Goal: Transaction & Acquisition: Purchase product/service

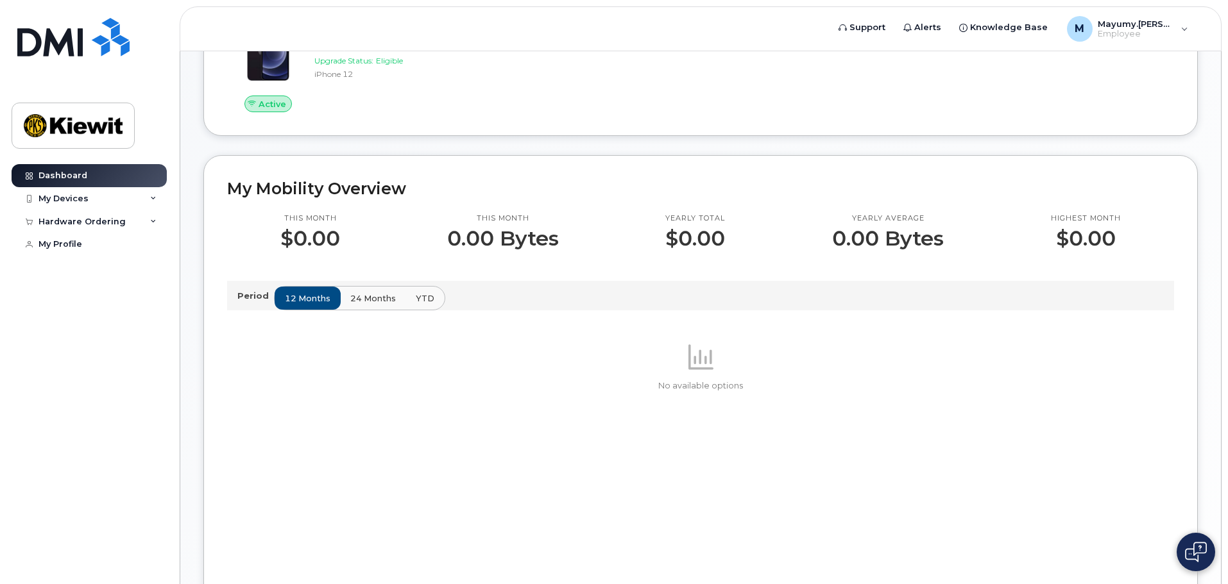
scroll to position [608, 0]
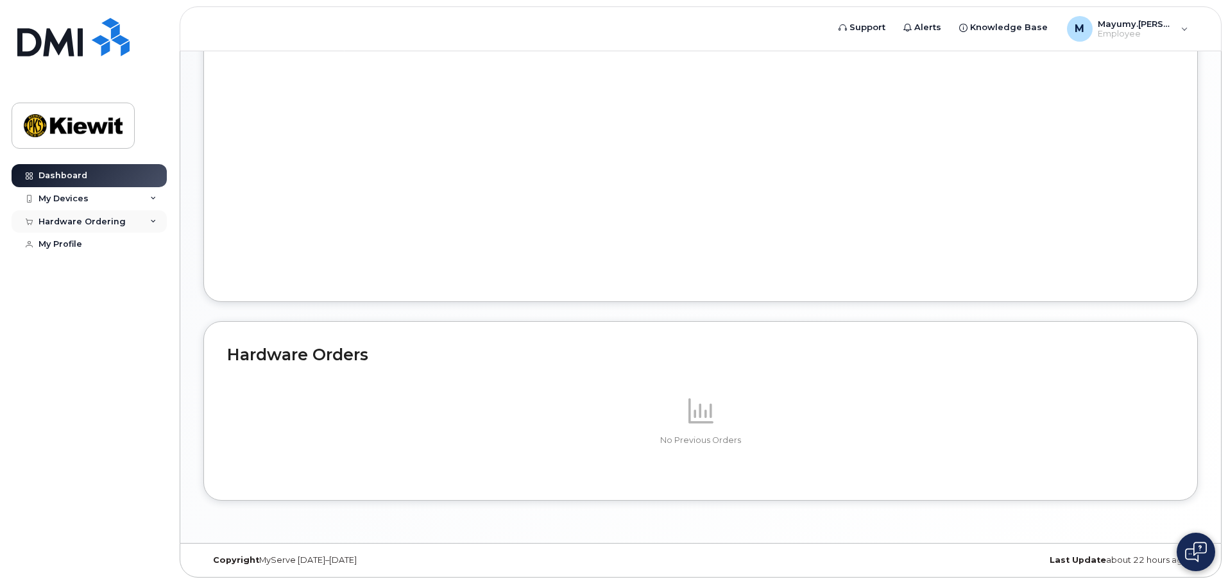
click at [95, 220] on div "Hardware Ordering" at bounding box center [81, 222] width 87 height 10
click at [83, 241] on div "New Order" at bounding box center [68, 245] width 49 height 12
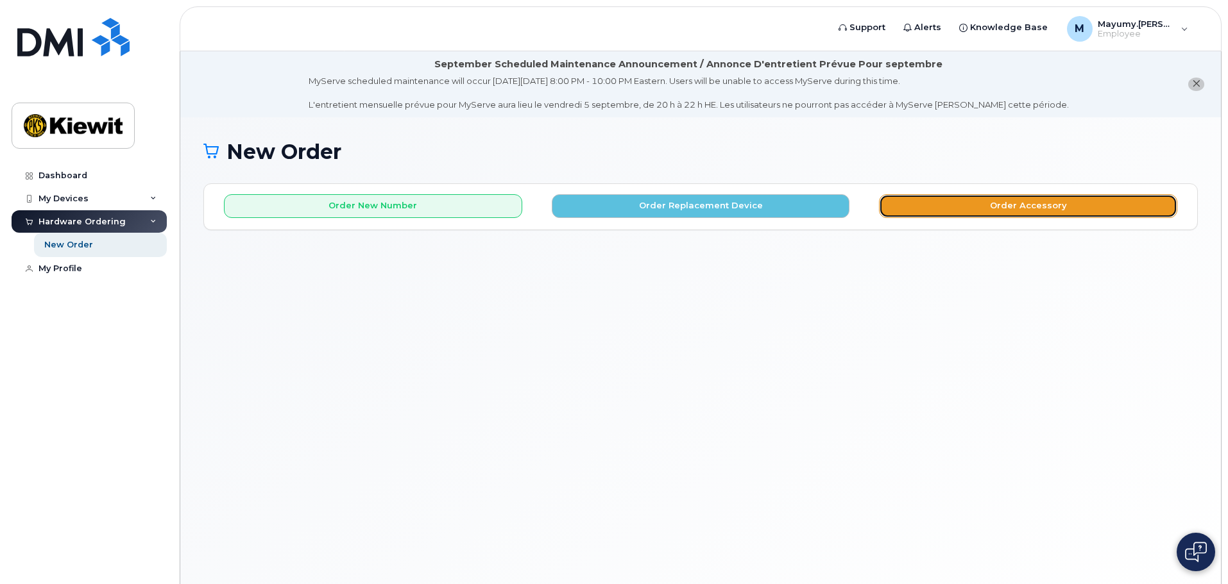
click at [1042, 210] on button "Order Accessory" at bounding box center [1028, 206] width 298 height 24
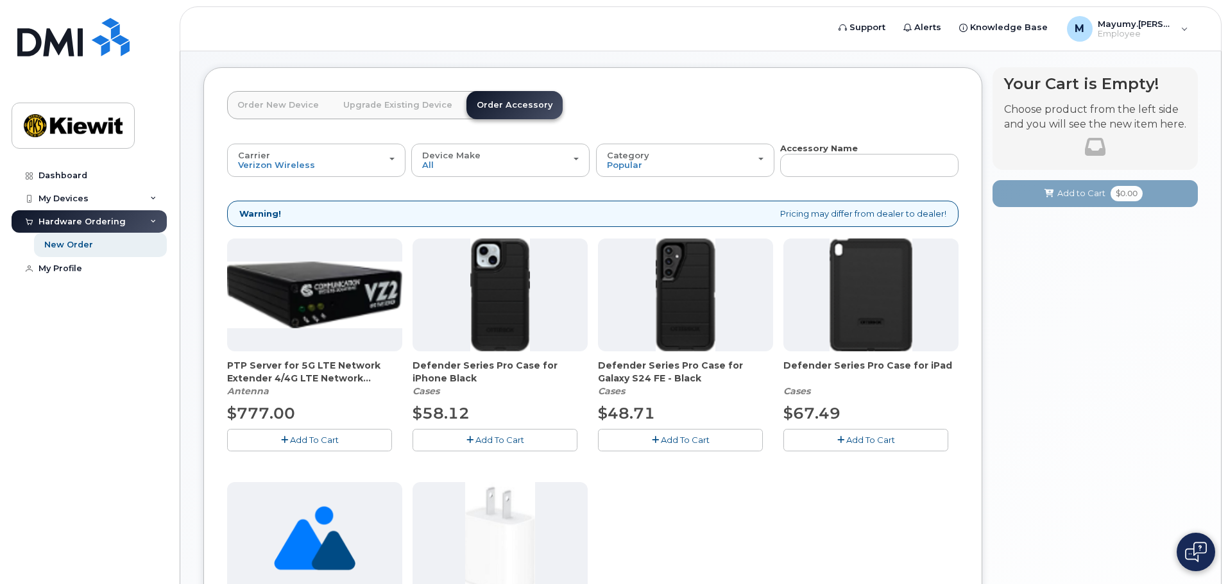
scroll to position [96, 0]
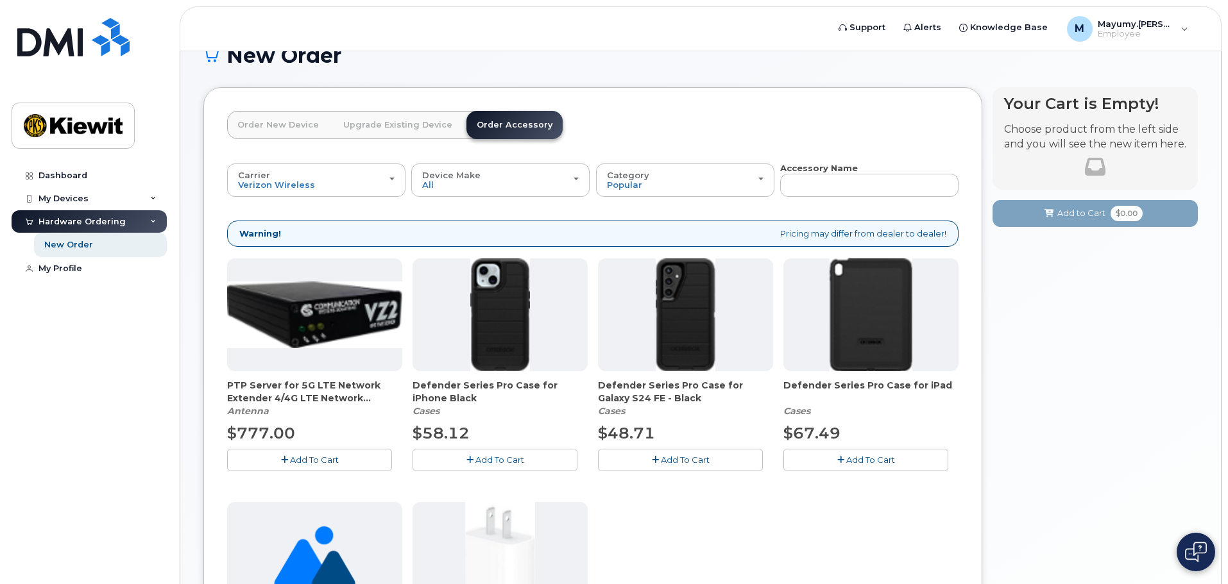
click at [418, 128] on link "Upgrade Existing Device" at bounding box center [398, 125] width 130 height 28
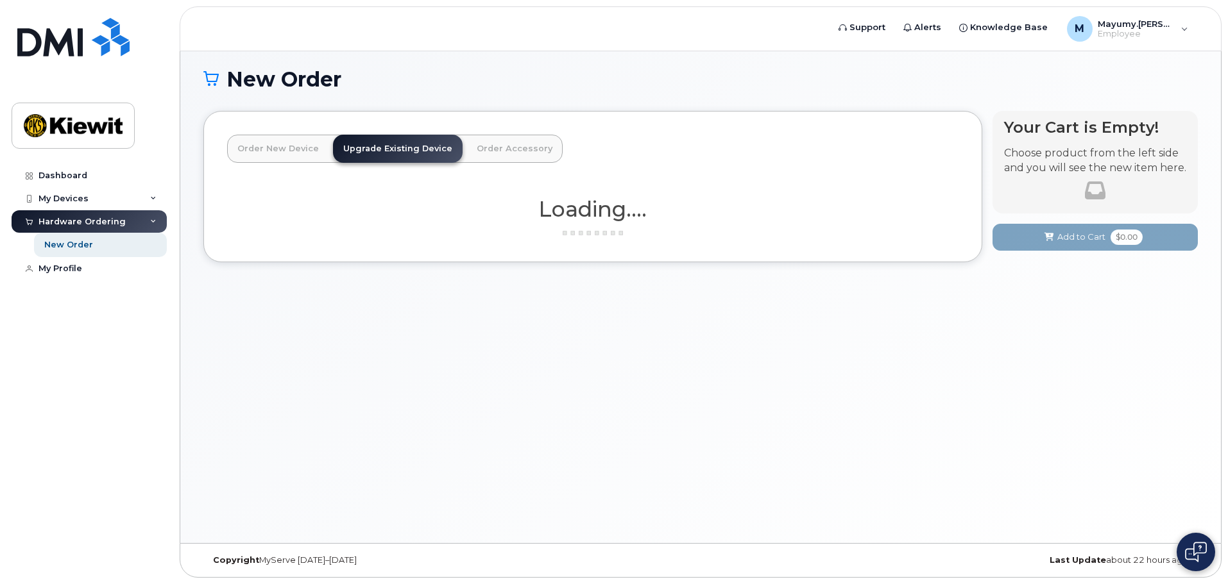
scroll to position [72, 0]
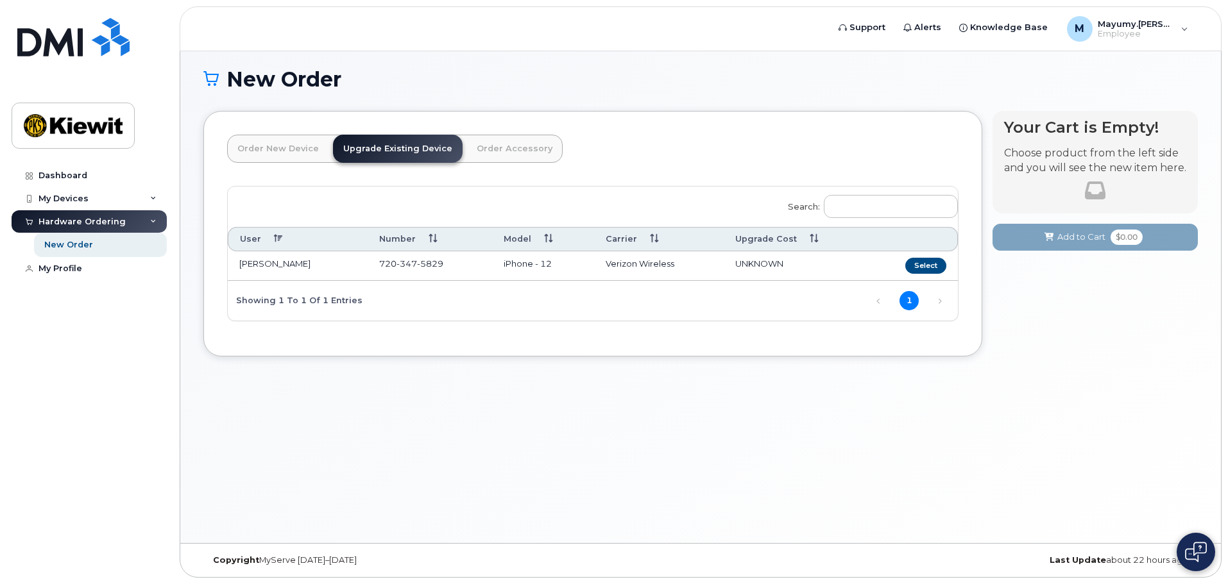
click at [310, 157] on link "Order New Device" at bounding box center [278, 149] width 102 height 28
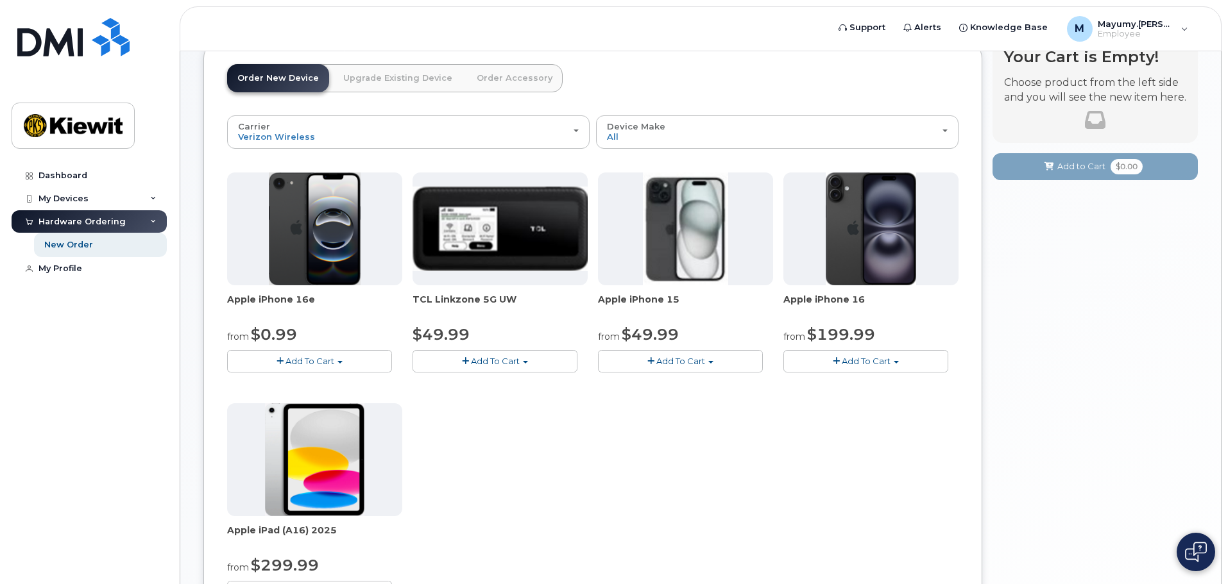
scroll to position [139, 0]
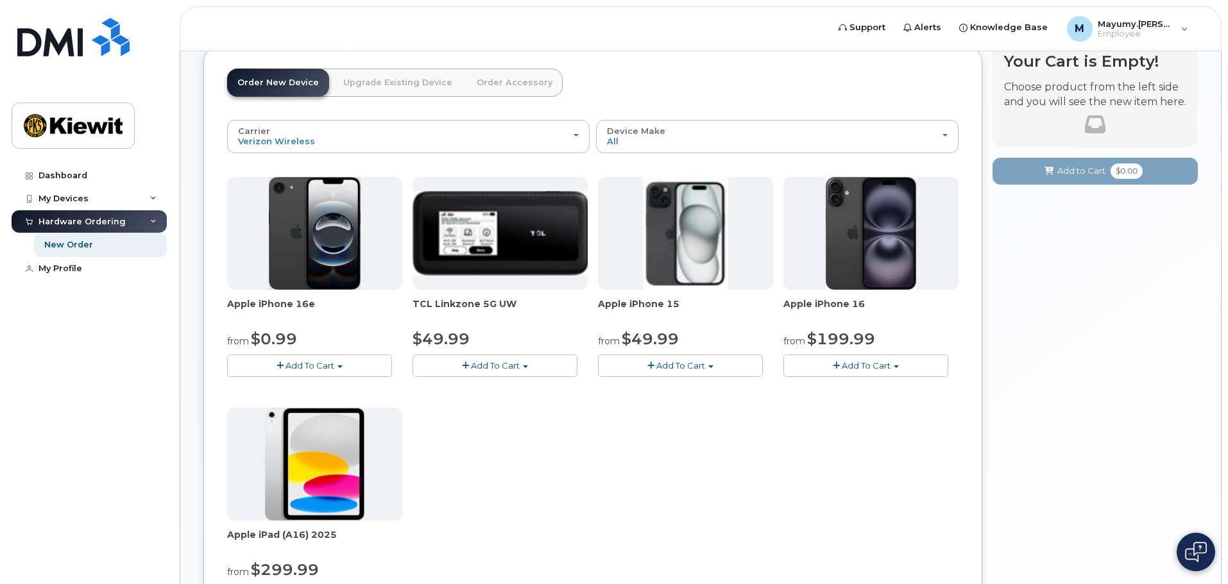
click at [317, 367] on span "Add To Cart" at bounding box center [309, 365] width 49 height 10
click at [312, 389] on link "$0.99 - 2 Year Activation (128GB)" at bounding box center [312, 390] width 165 height 16
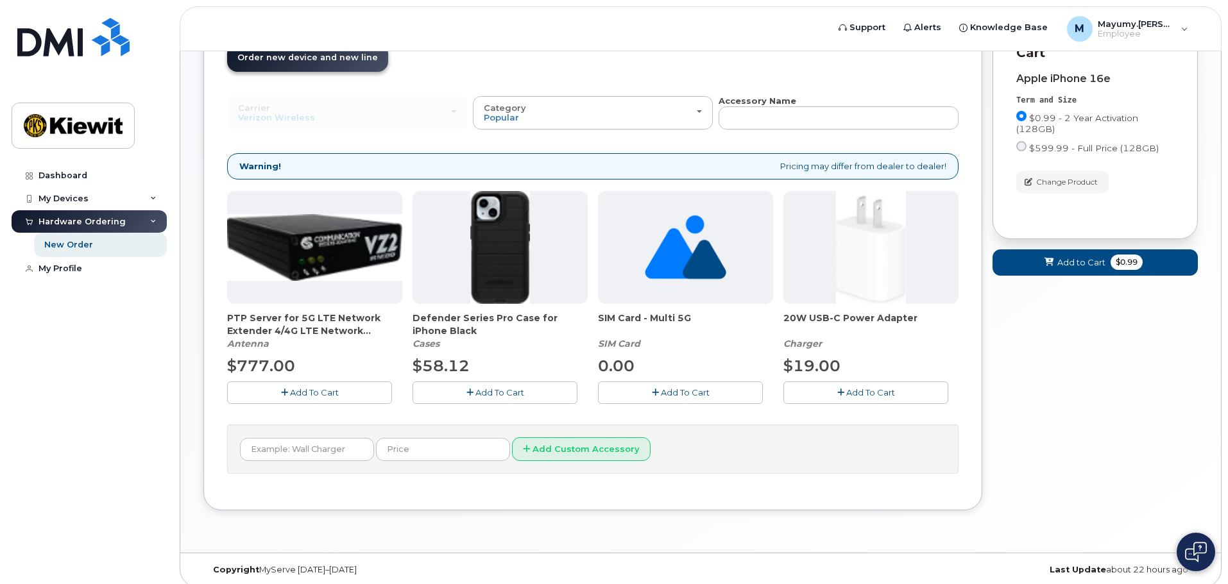
scroll to position [173, 0]
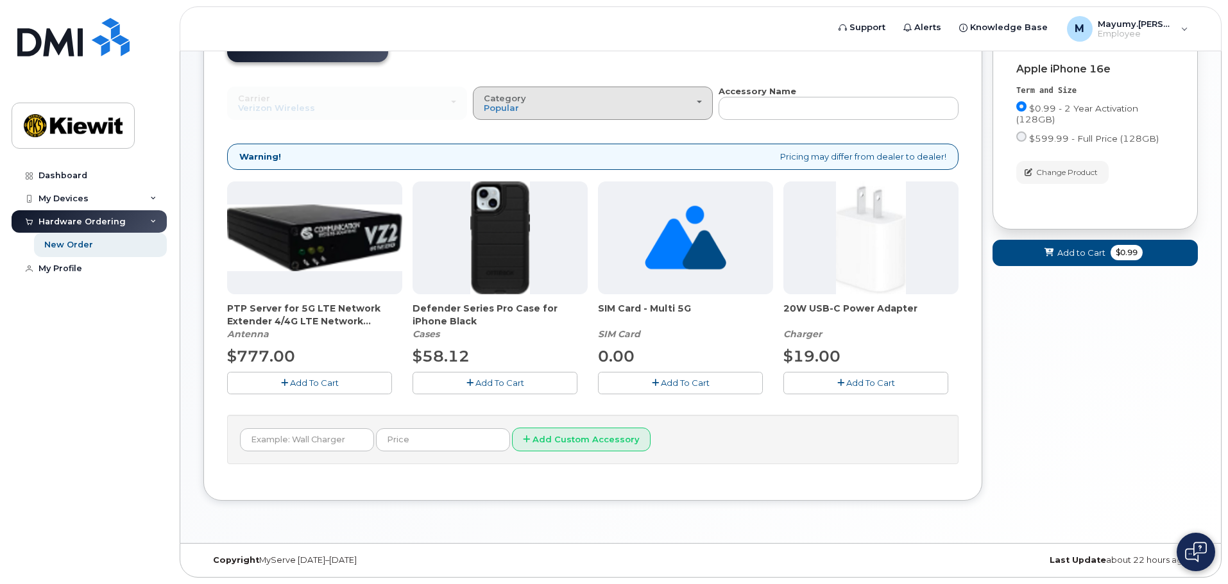
click at [627, 98] on div "Category Popular" at bounding box center [593, 104] width 218 height 20
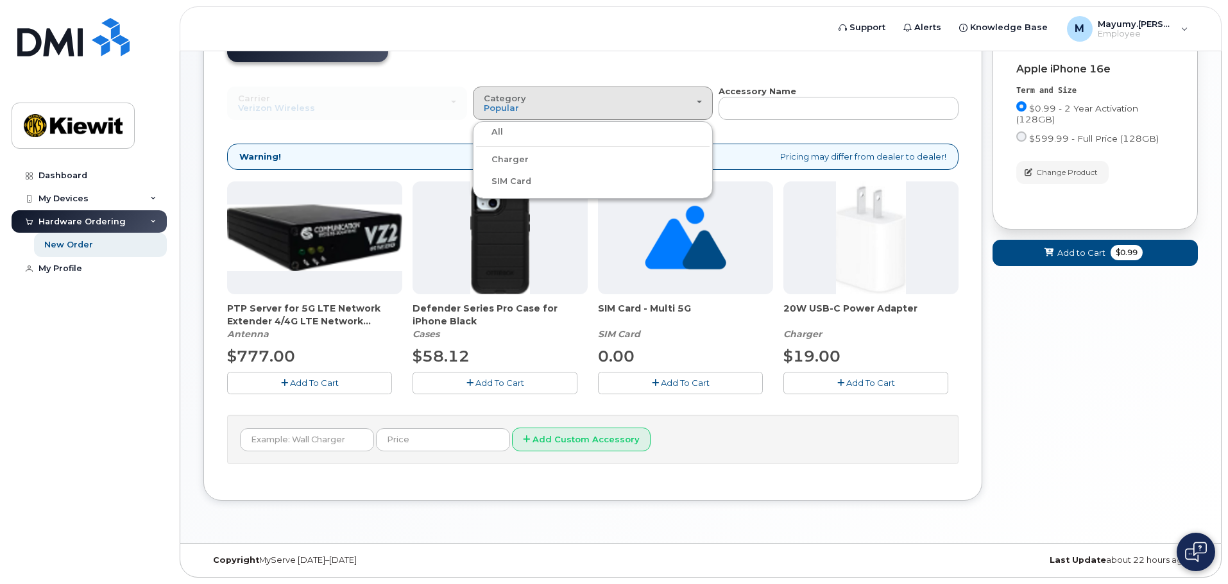
click at [536, 140] on ul "All Charger SIM Card" at bounding box center [593, 160] width 240 height 78
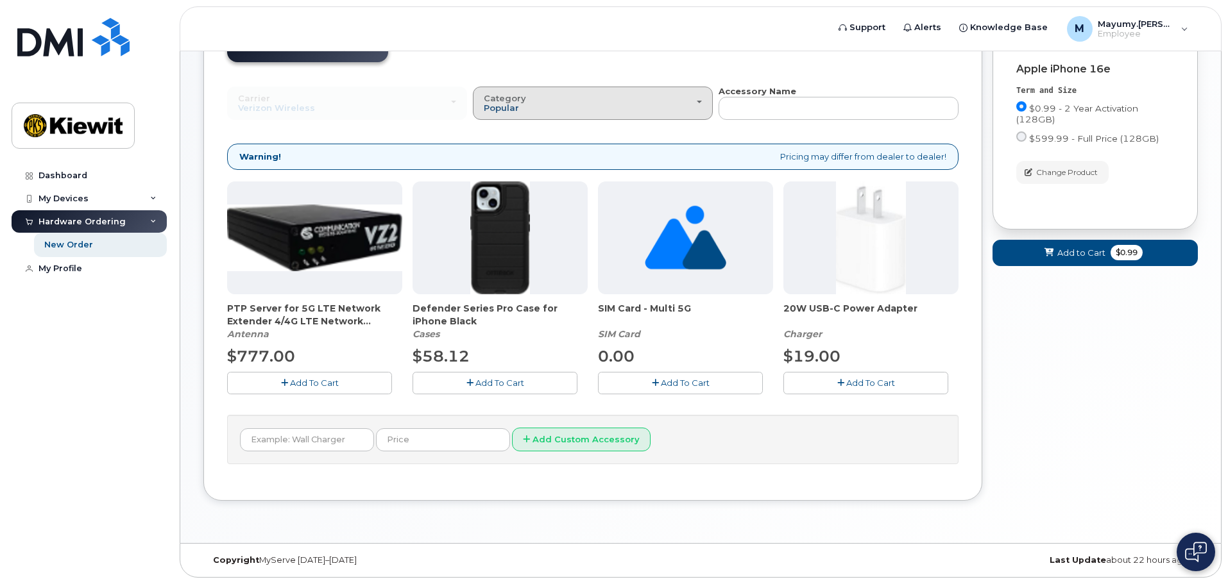
click at [507, 109] on span "Popular" at bounding box center [501, 108] width 35 height 10
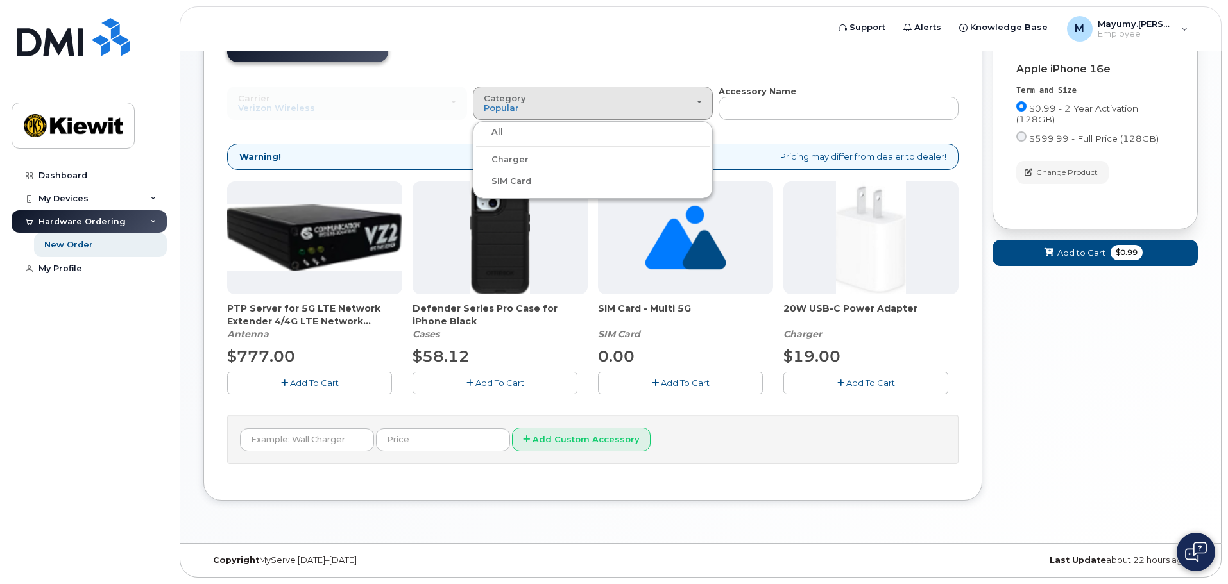
click at [496, 131] on label "All" at bounding box center [489, 131] width 27 height 15
click at [0, 0] on input "All" at bounding box center [0, 0] width 0 height 0
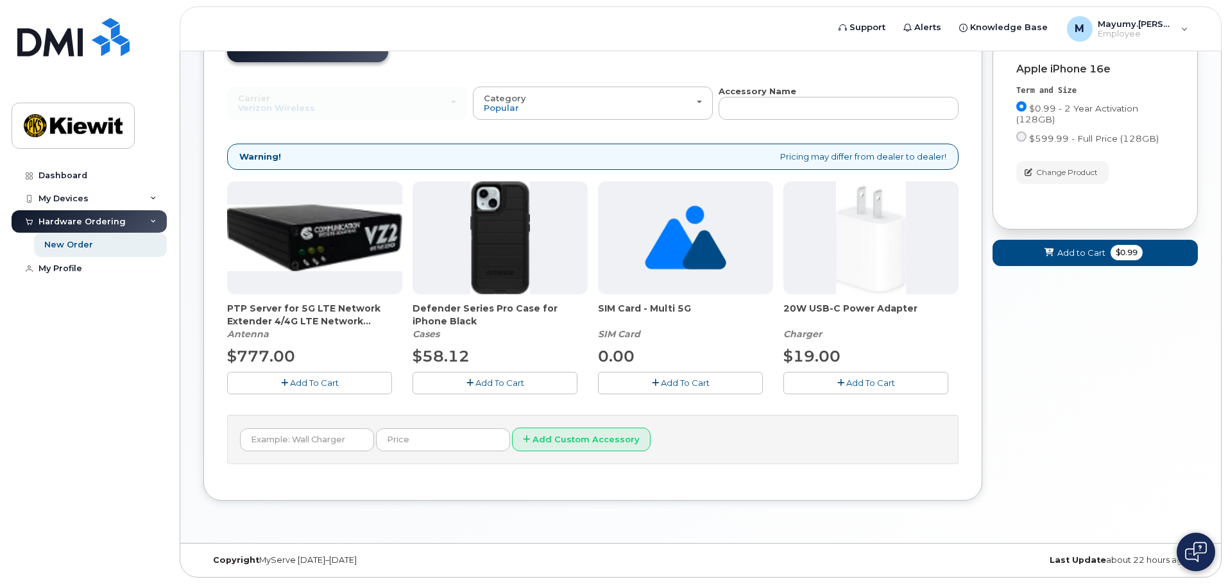
click at [514, 391] on button "Add To Cart" at bounding box center [494, 383] width 165 height 22
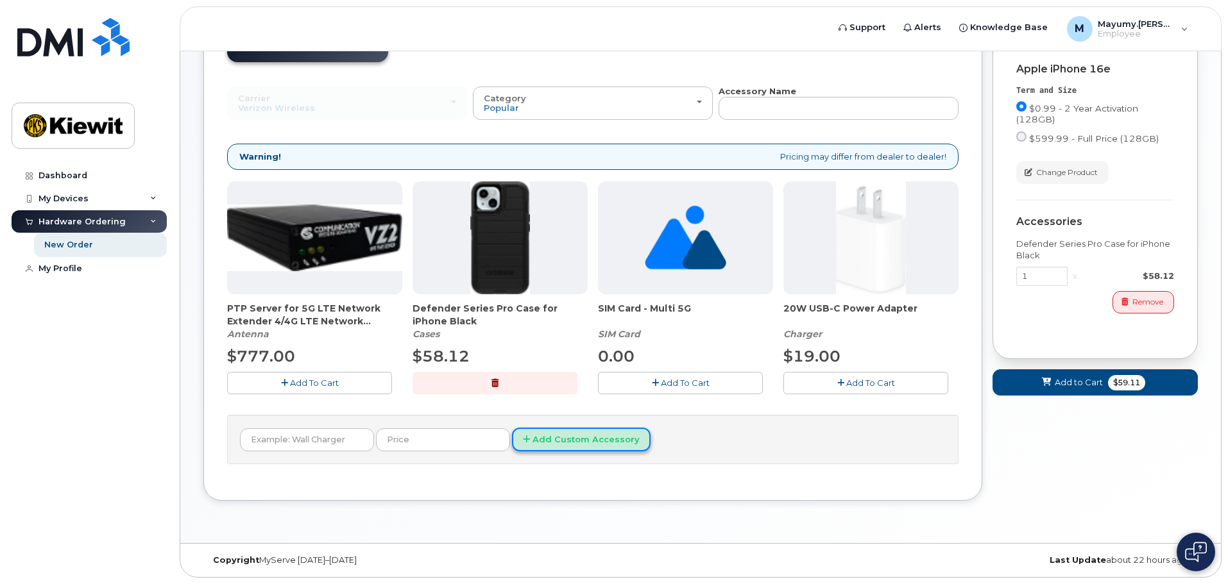
click at [536, 446] on button "Add Custom Accessory" at bounding box center [581, 440] width 139 height 24
click at [280, 444] on input "text" at bounding box center [307, 439] width 134 height 23
click at [1106, 386] on button "Add to Cart $59.11" at bounding box center [1094, 382] width 205 height 26
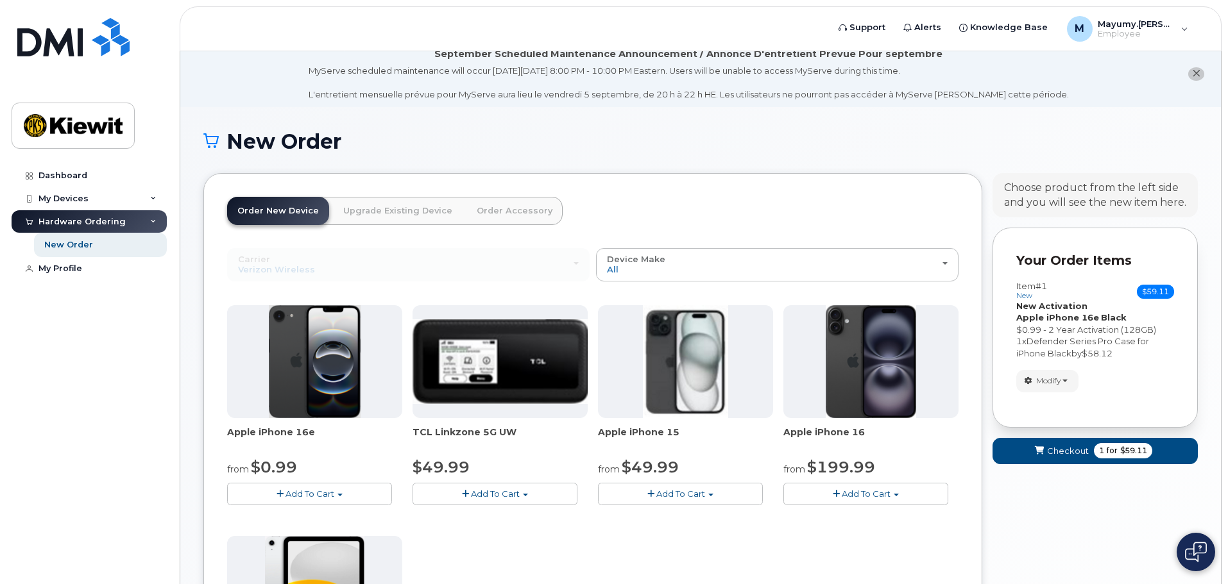
scroll to position [0, 0]
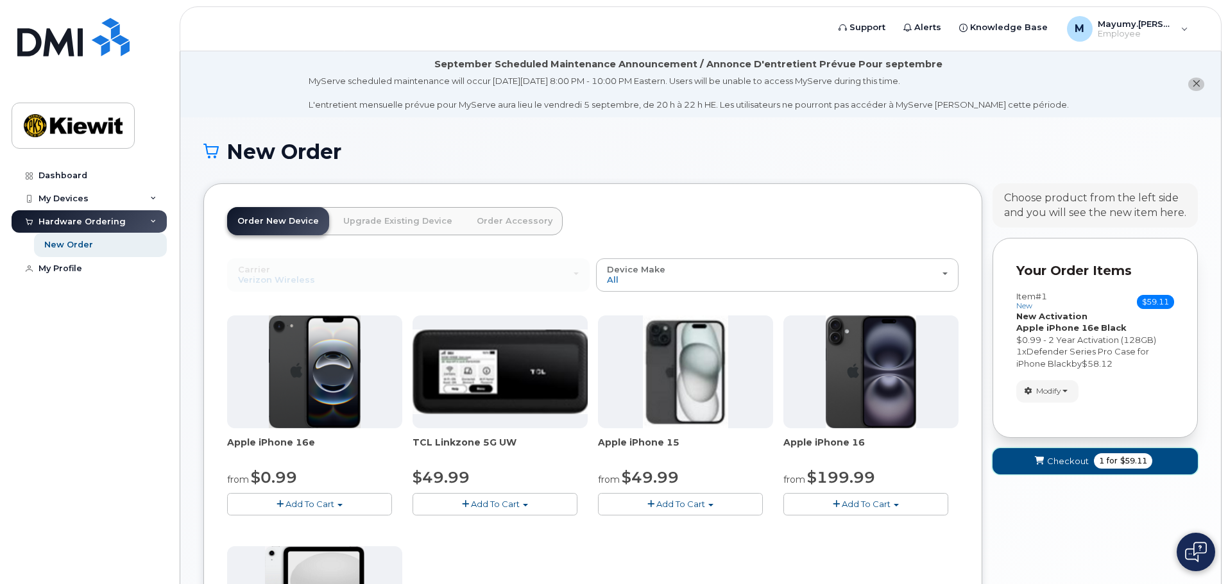
click at [1088, 463] on button "Checkout 1 for $59.11" at bounding box center [1094, 461] width 205 height 26
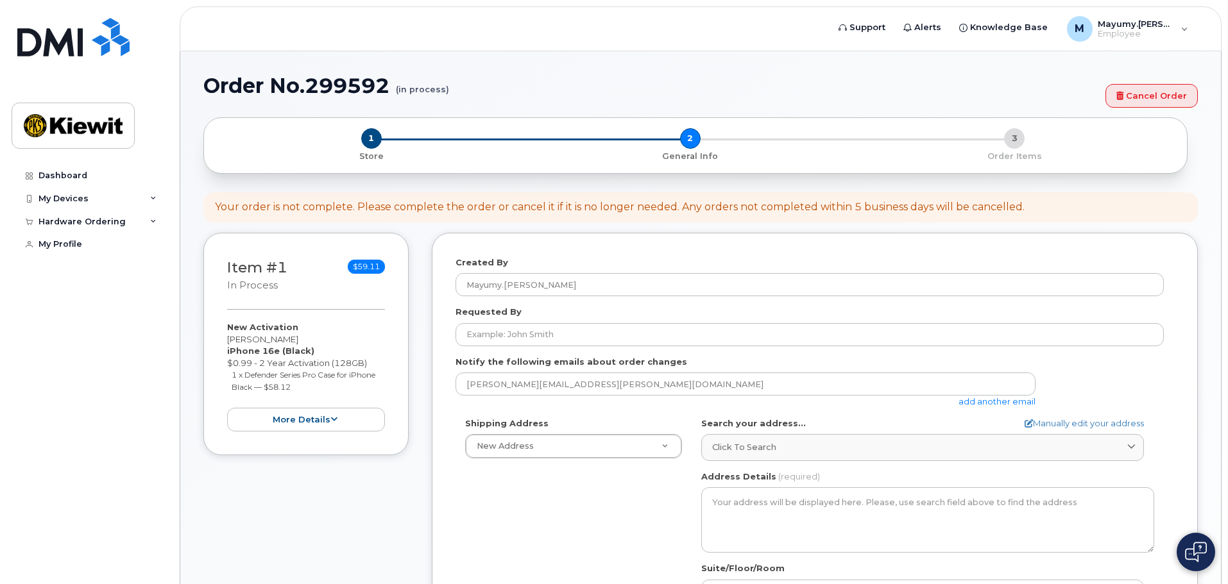
select select
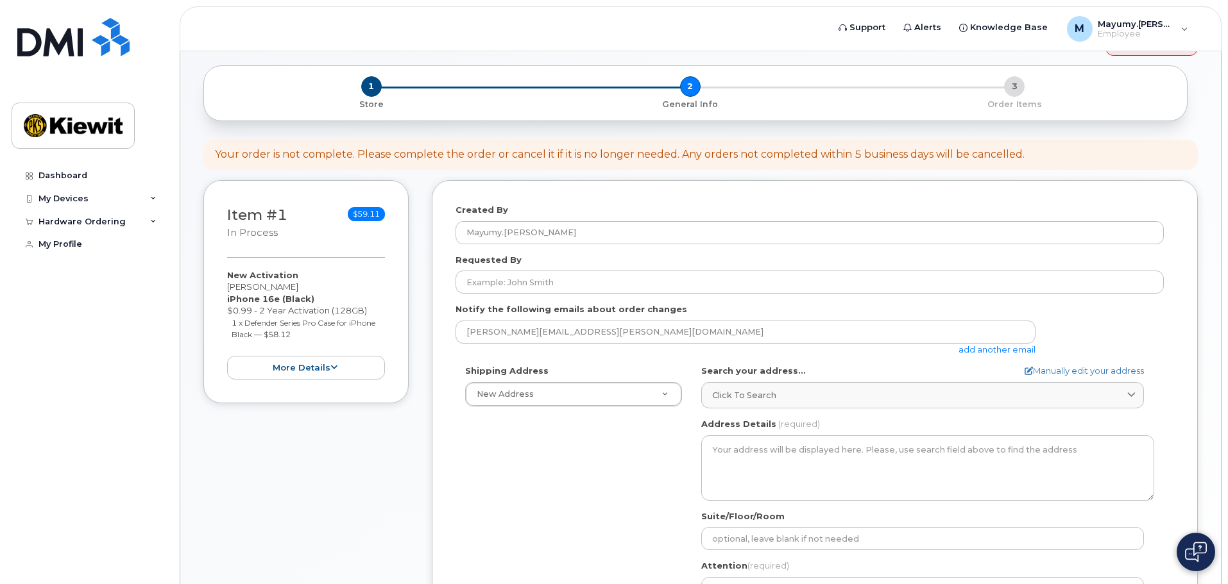
scroll to position [128, 0]
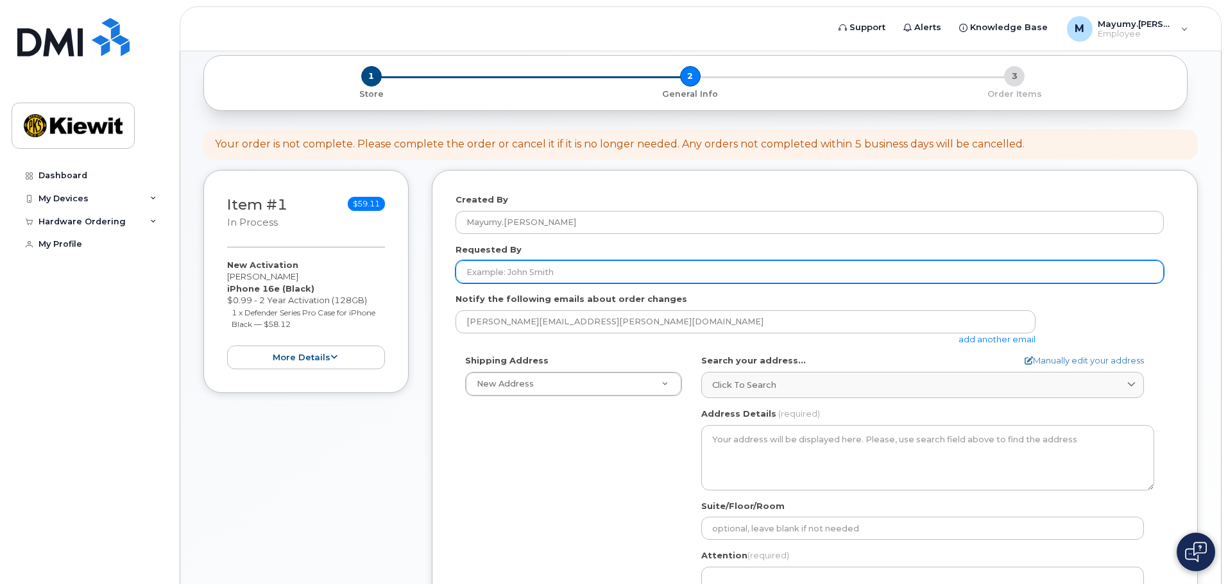
click at [532, 273] on input "Requested By" at bounding box center [809, 271] width 708 height 23
type input "[PERSON_NAME]"
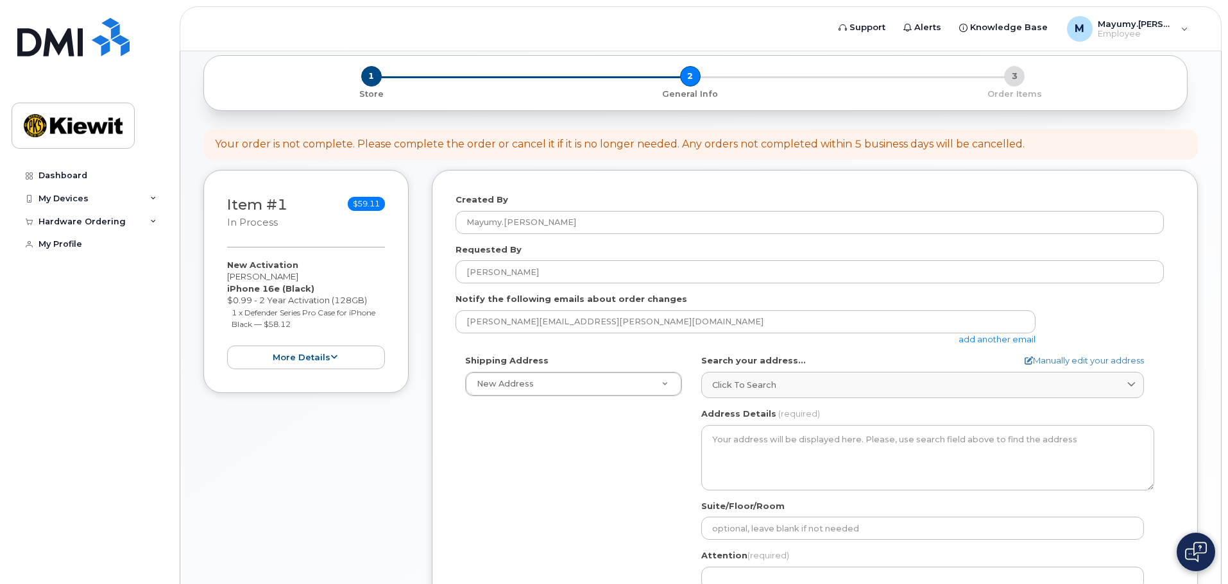
click at [444, 496] on div "Created By Mayumy.[PERSON_NAME] Requested By [PERSON_NAME] Notify the following…" at bounding box center [815, 438] width 766 height 536
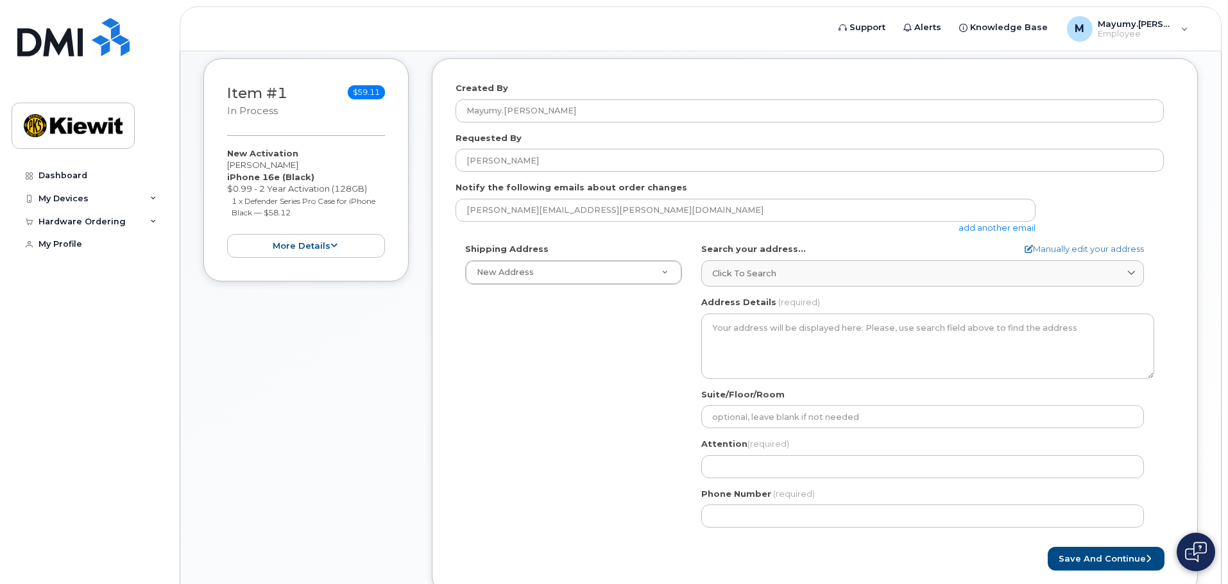
scroll to position [257, 0]
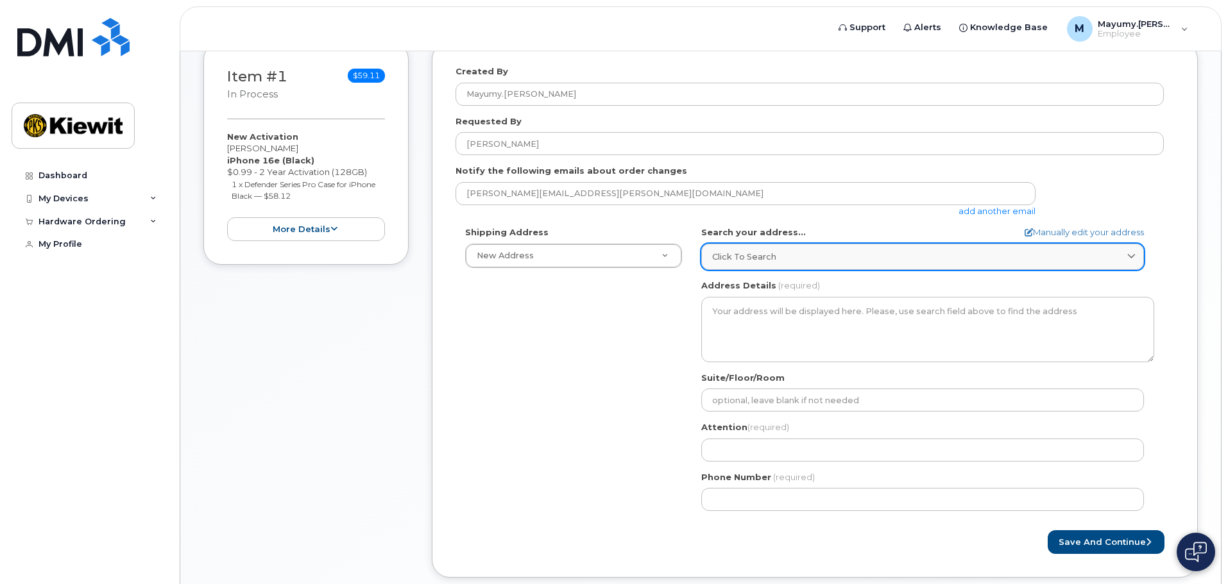
click at [813, 257] on div "Click to search" at bounding box center [922, 257] width 421 height 12
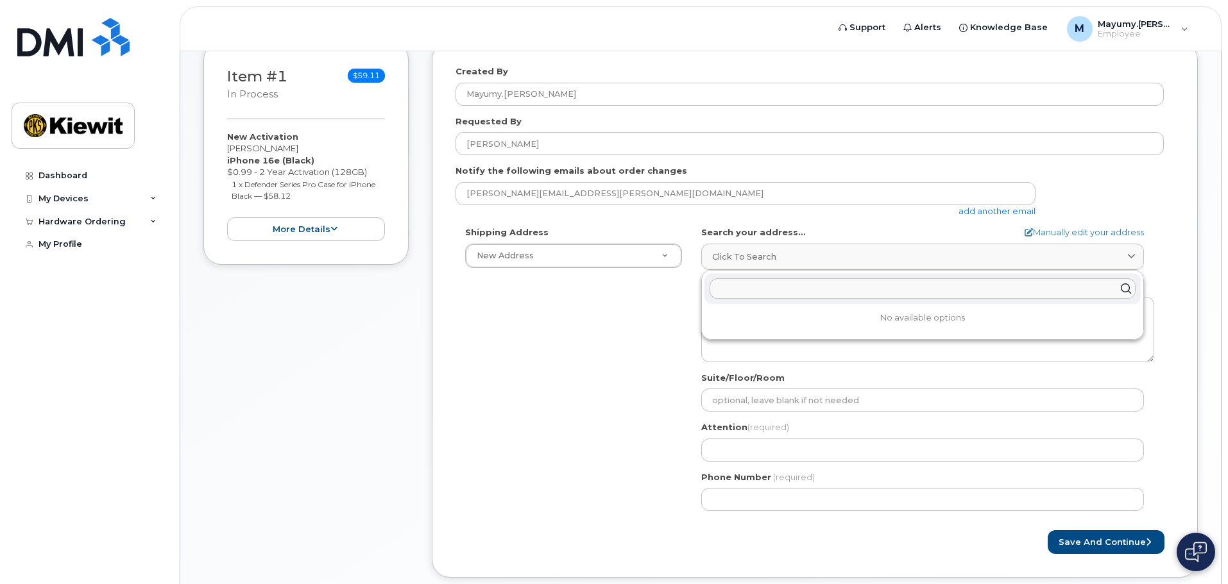
click at [779, 291] on input "text" at bounding box center [922, 288] width 426 height 21
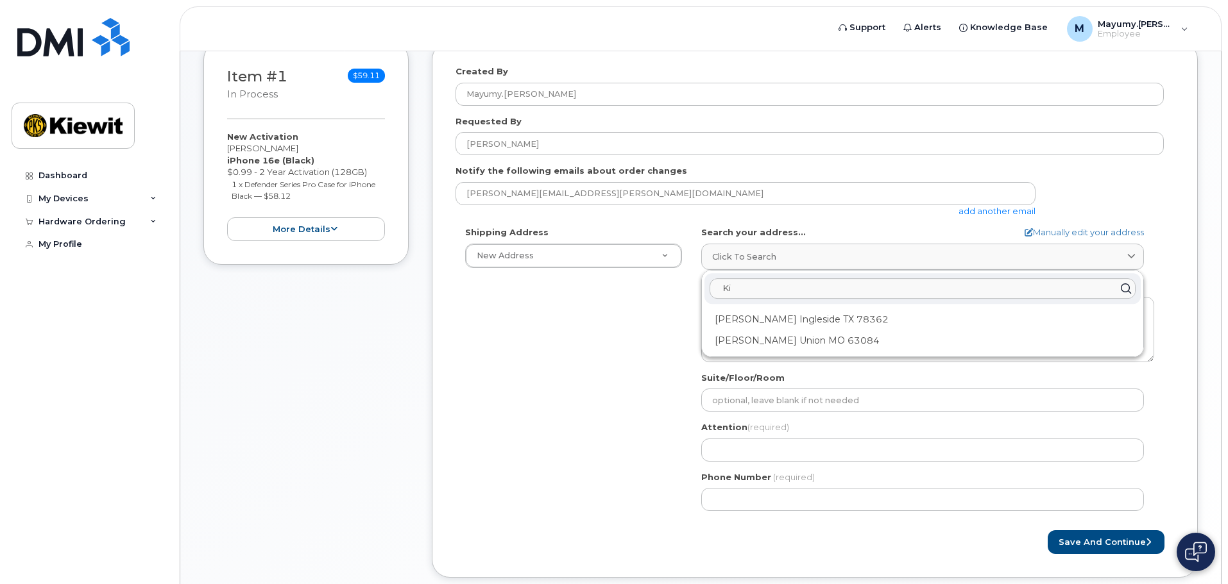
type input "K"
click at [761, 285] on input "11" at bounding box center [922, 288] width 426 height 21
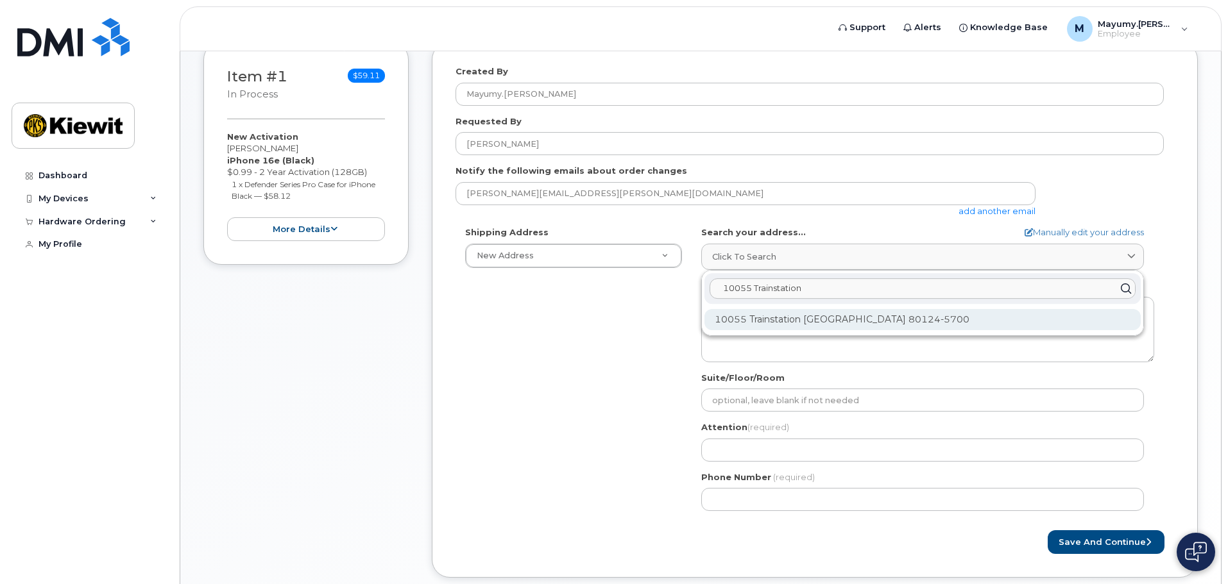
type input "10055 Trainstation"
click at [742, 317] on div "10055 Trainstation [GEOGRAPHIC_DATA] 80124-5700" at bounding box center [922, 319] width 436 height 21
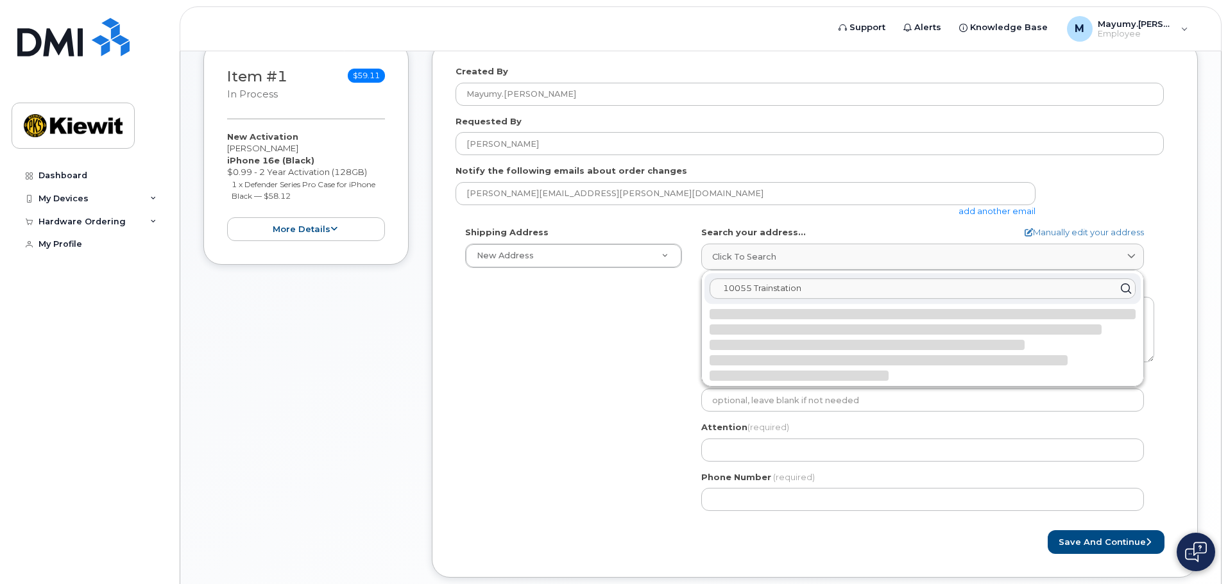
select select
type textarea "10055 Trainstation [GEOGRAPHIC_DATA] 80124-5700 [GEOGRAPHIC_DATA]"
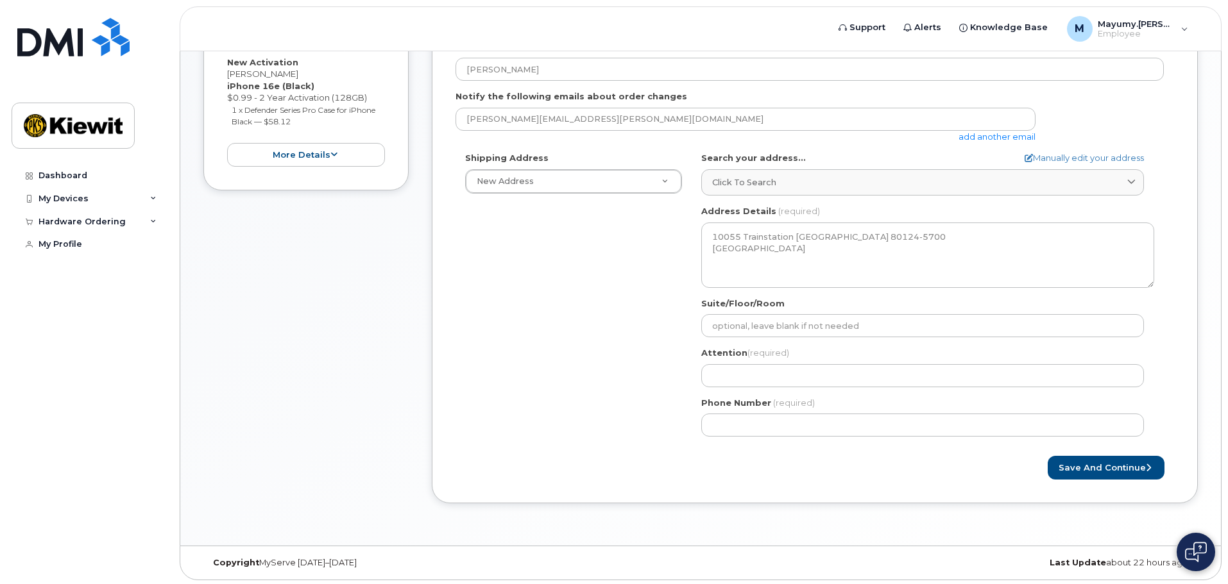
scroll to position [334, 0]
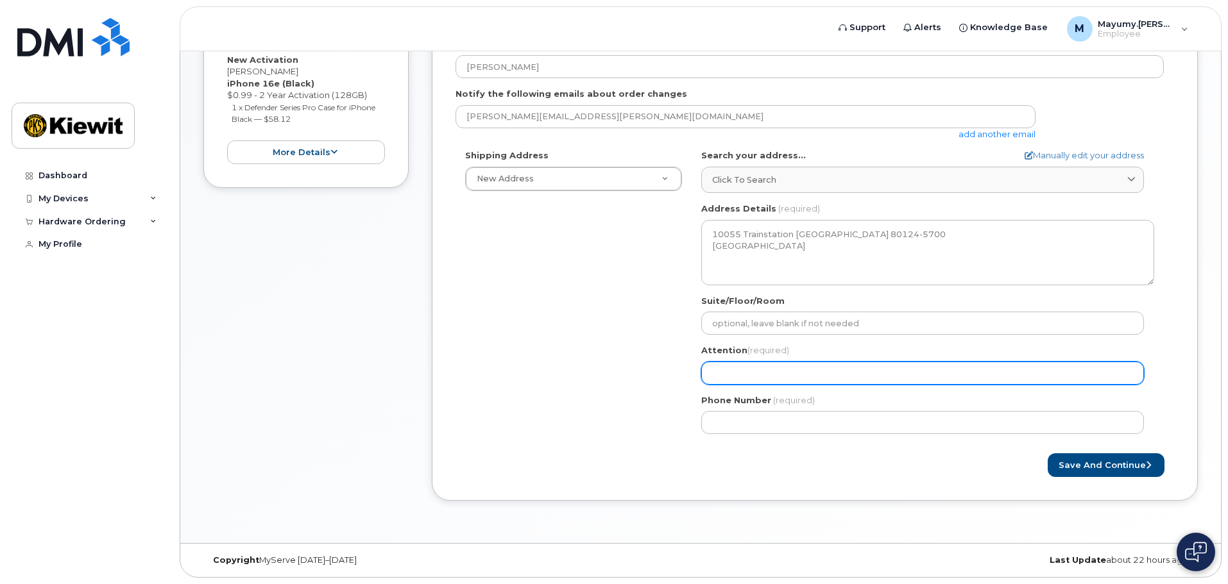
click at [712, 373] on input "Attention (required)" at bounding box center [922, 373] width 443 height 23
select select
type input "M"
select select
type input "Ma"
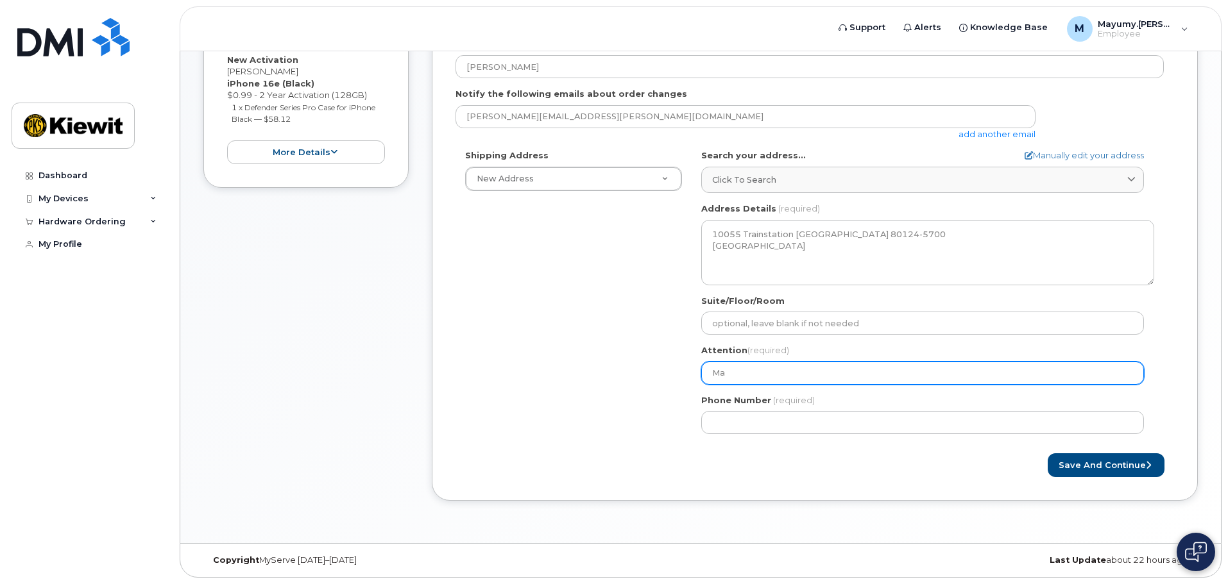
select select
type input "May"
select select
type input "Mayu"
select select
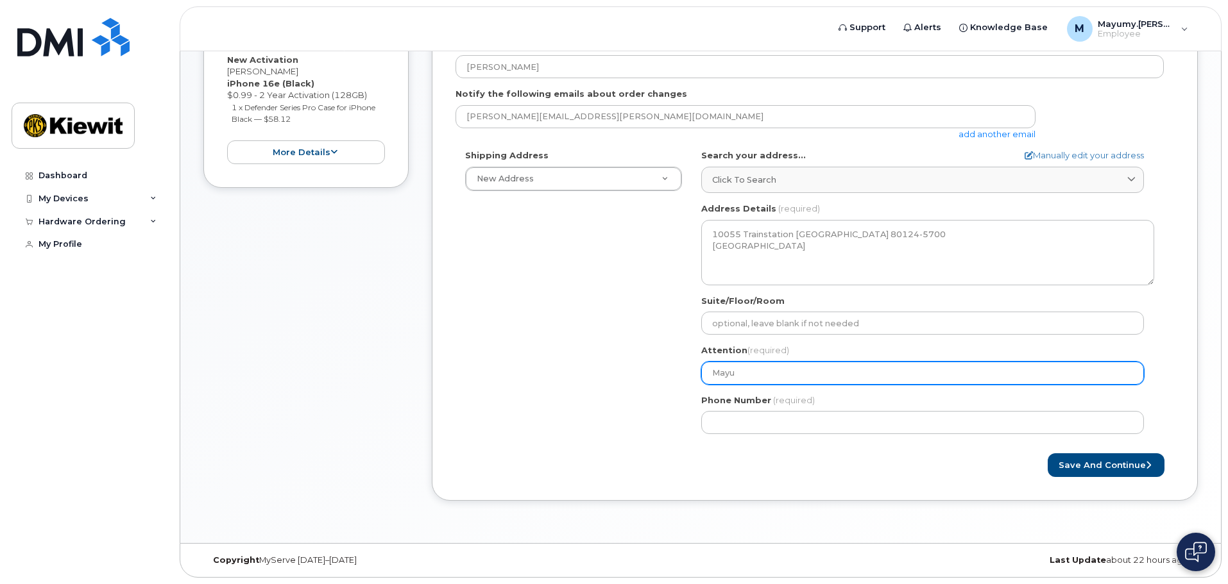
type input "Mayum"
select select
type input "Mayumy"
select select
type input "Mayumy C"
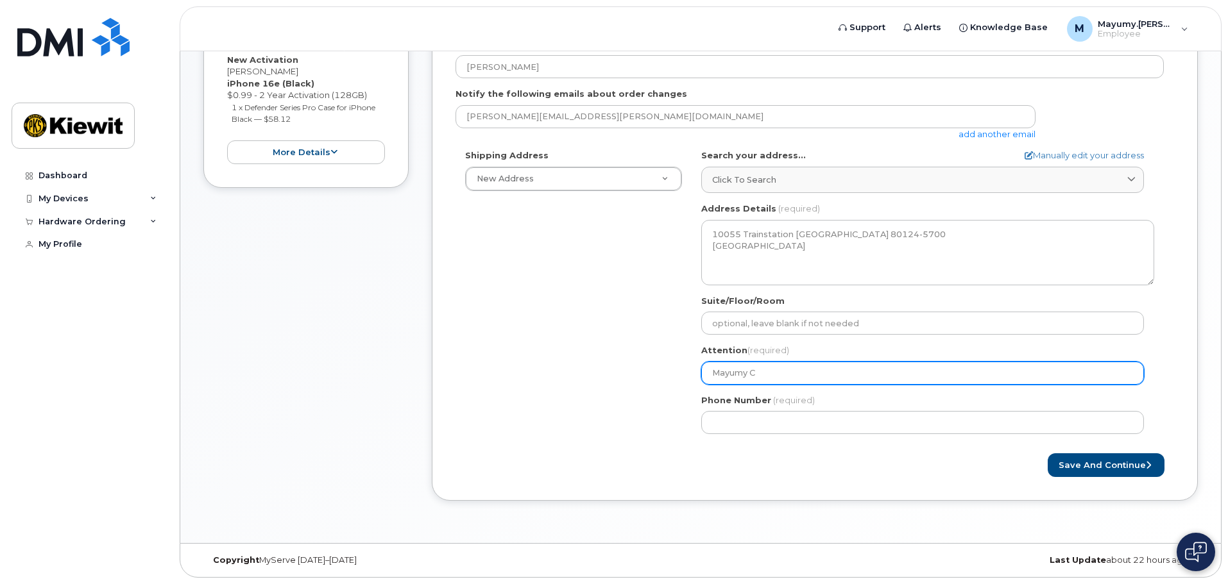
select select
type input "Mayumy Ch"
select select
type input "[PERSON_NAME]"
select select
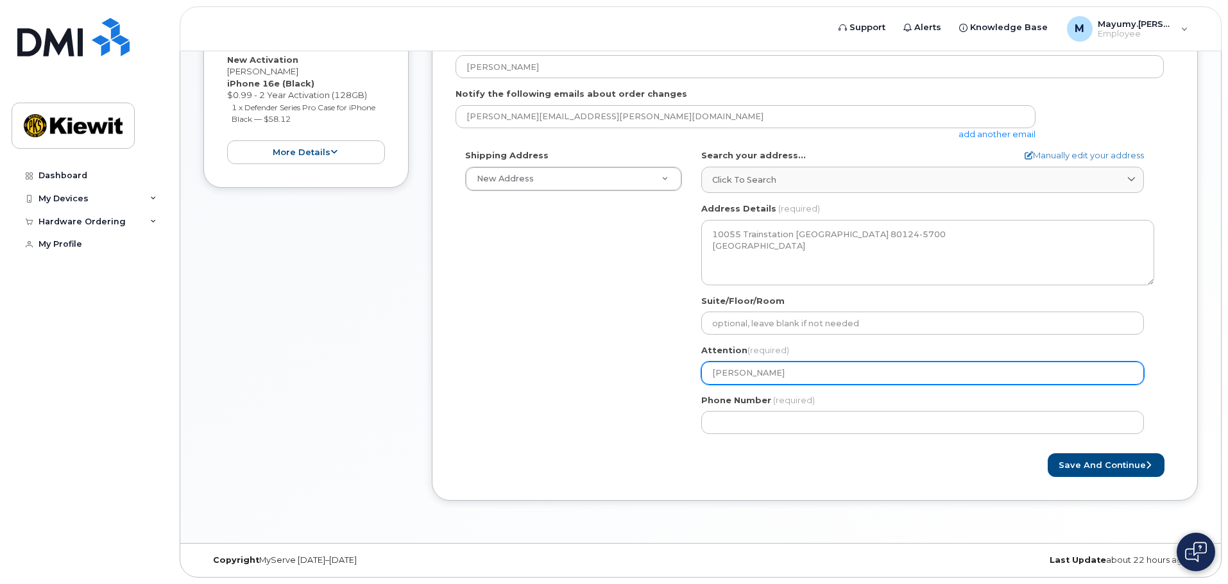
type input "Mayumy Chur"
select select
type input "Mayumy Churc"
select select
type input "[DEMOGRAPHIC_DATA]"
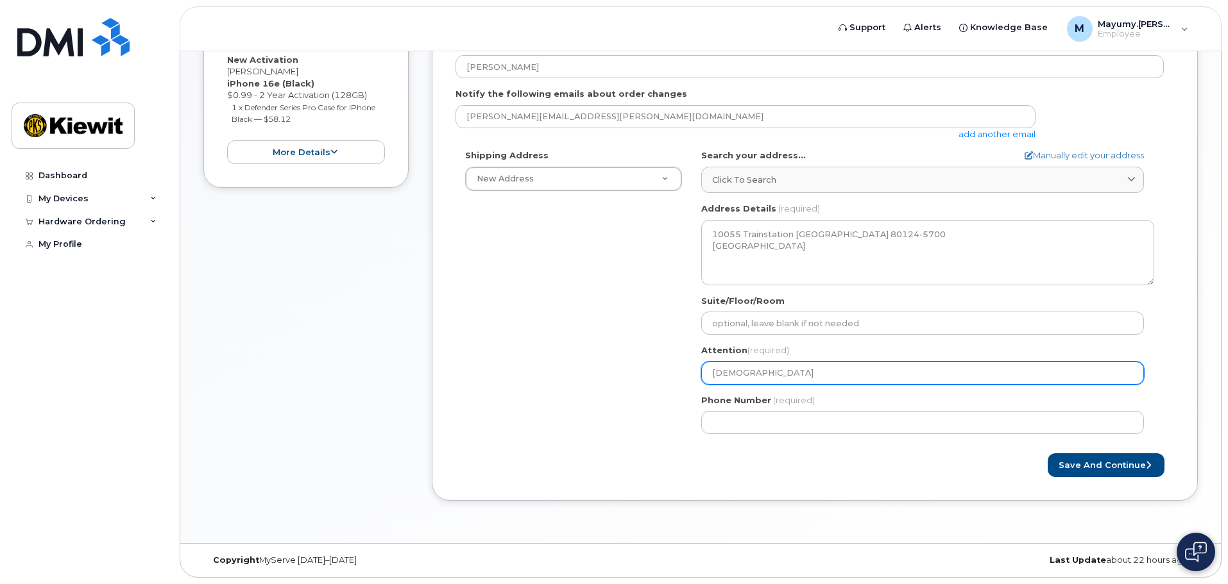
select select
type input "[DEMOGRAPHIC_DATA]"
select select
type input "Mayumy Churchil"
select select
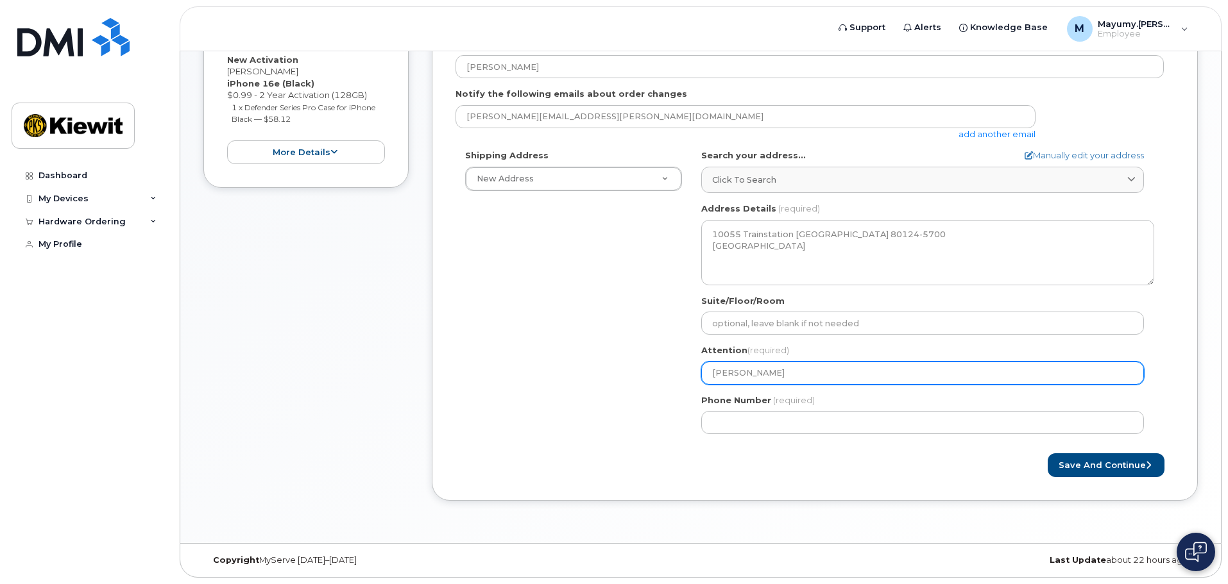
type input "[PERSON_NAME]"
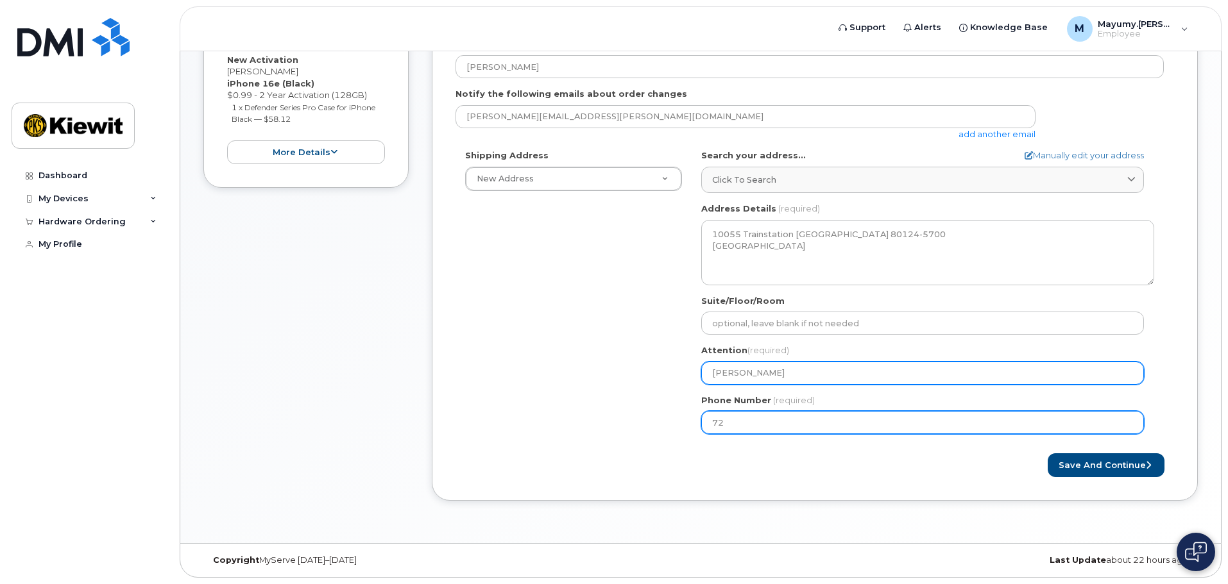
type input "720"
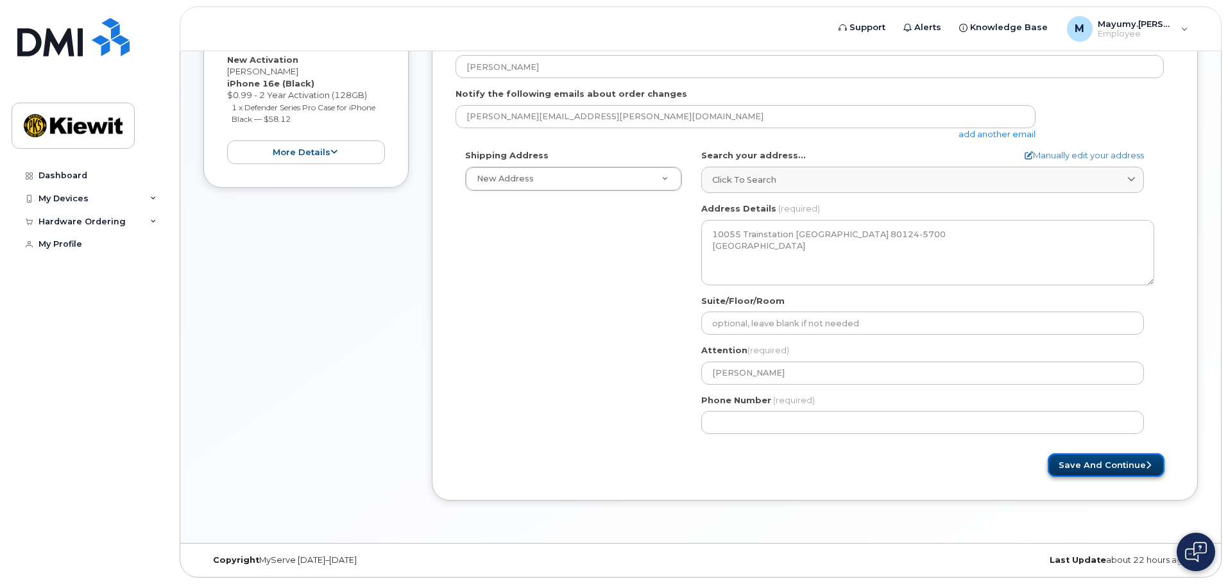
click at [1076, 460] on button "Save and Continue" at bounding box center [1105, 465] width 117 height 24
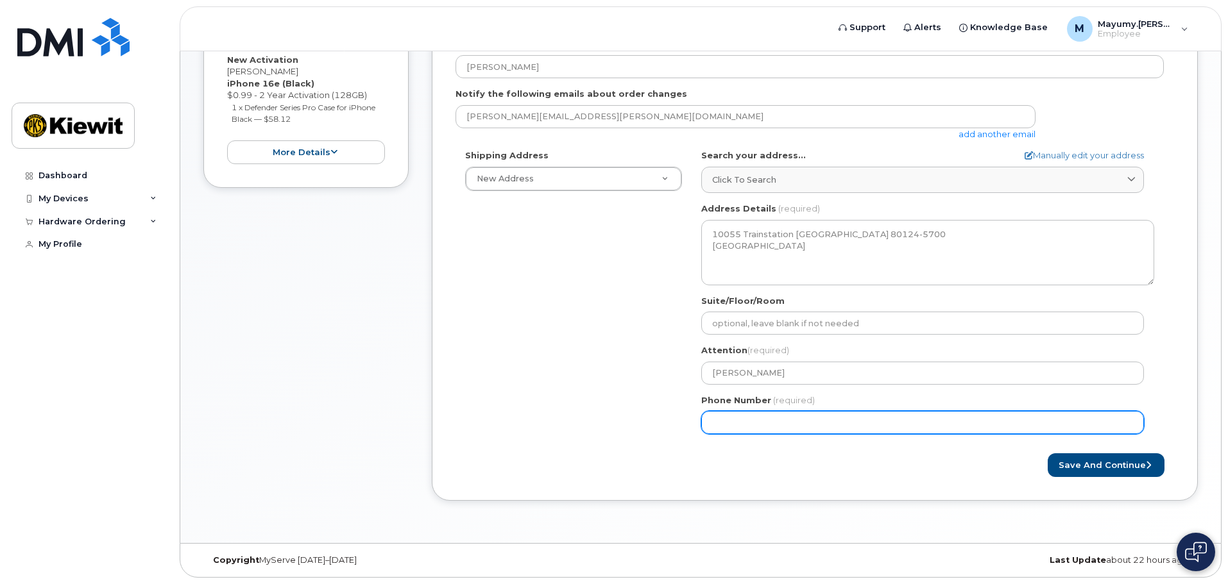
click at [755, 422] on input "Phone Number" at bounding box center [922, 422] width 443 height 23
select select
type input "7203475829"
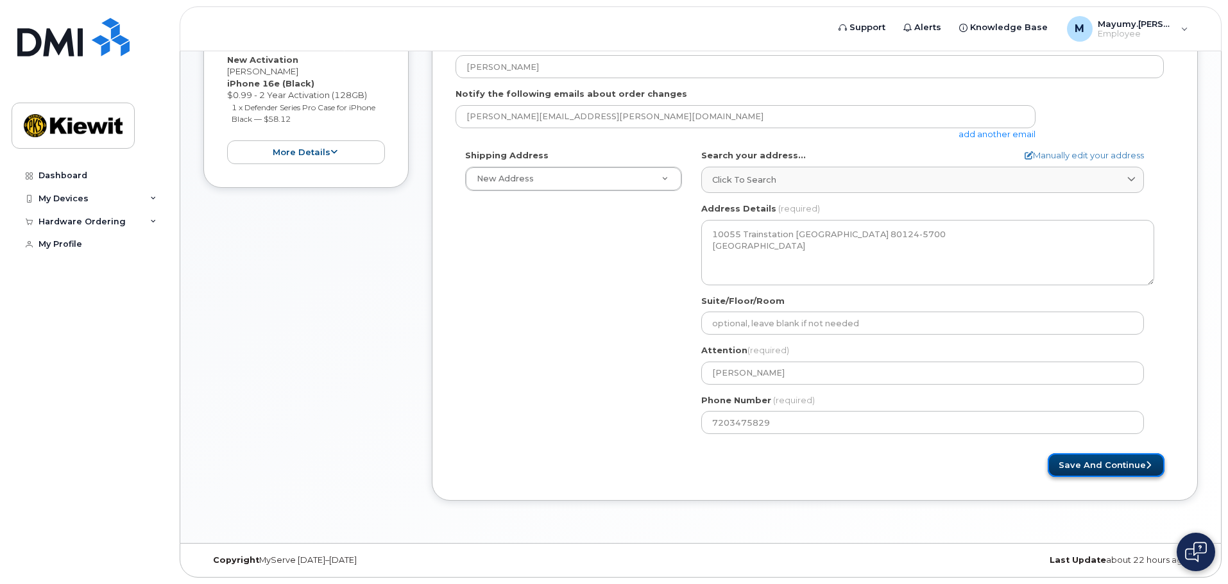
click at [1072, 467] on button "Save and Continue" at bounding box center [1105, 465] width 117 height 24
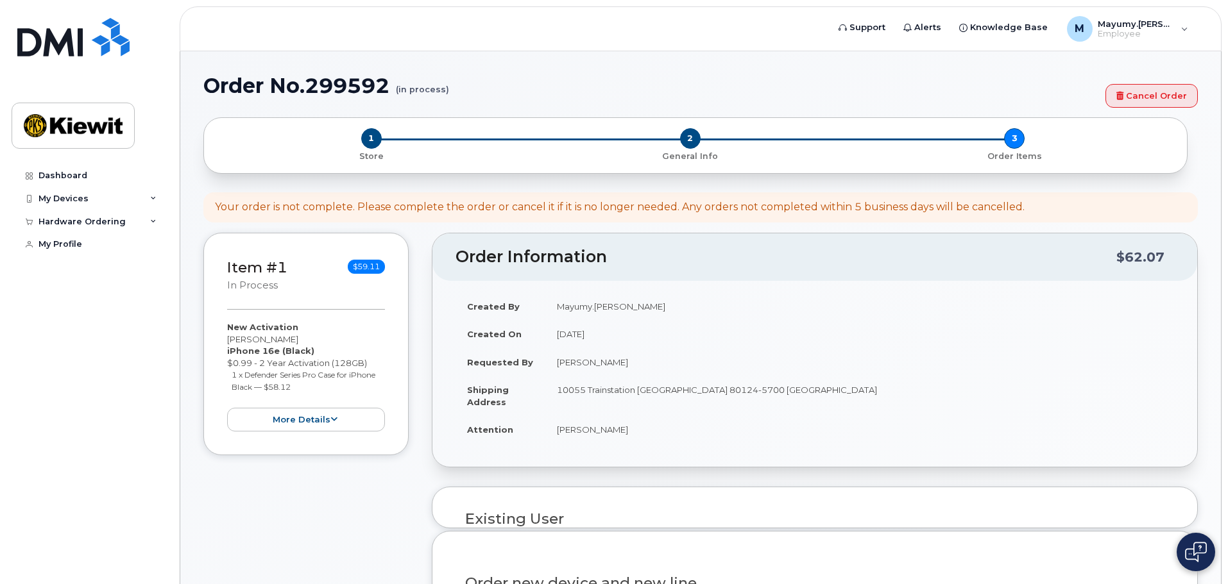
select select
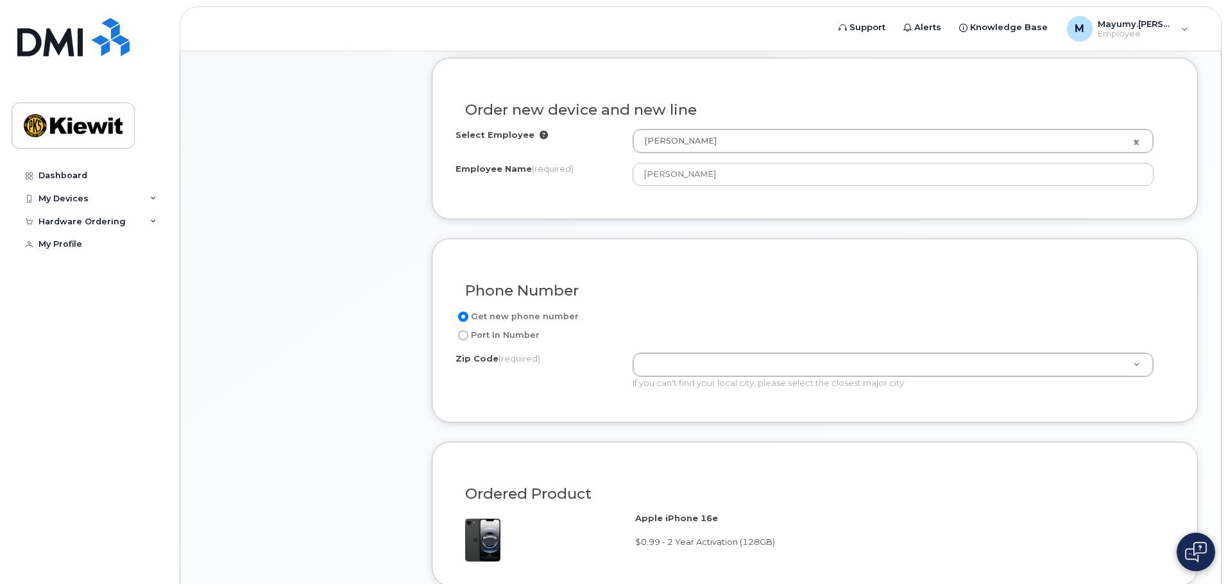
scroll to position [577, 0]
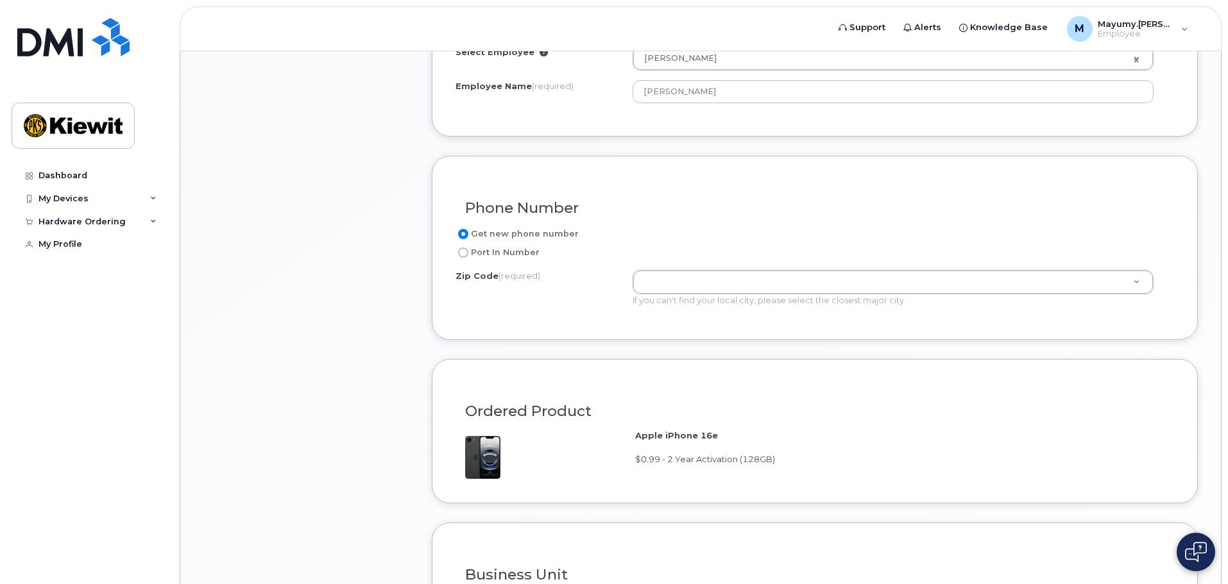
click at [711, 269] on div "Get new phone number Port In Number Zip Code (required) Zip Code (required) Zip…" at bounding box center [814, 271] width 718 height 90
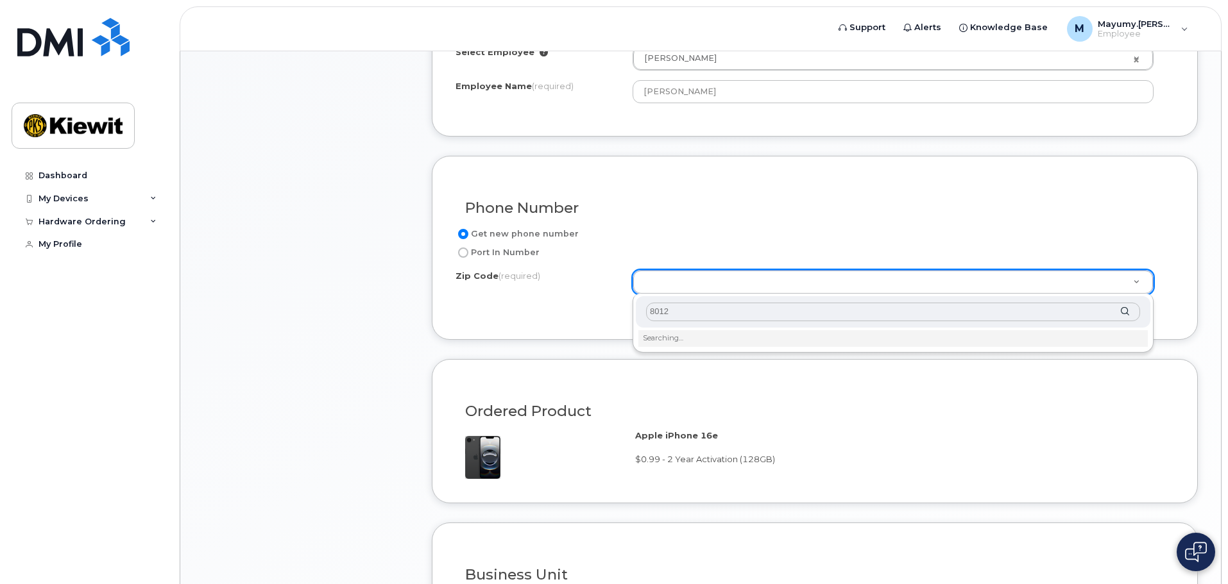
type input "80124"
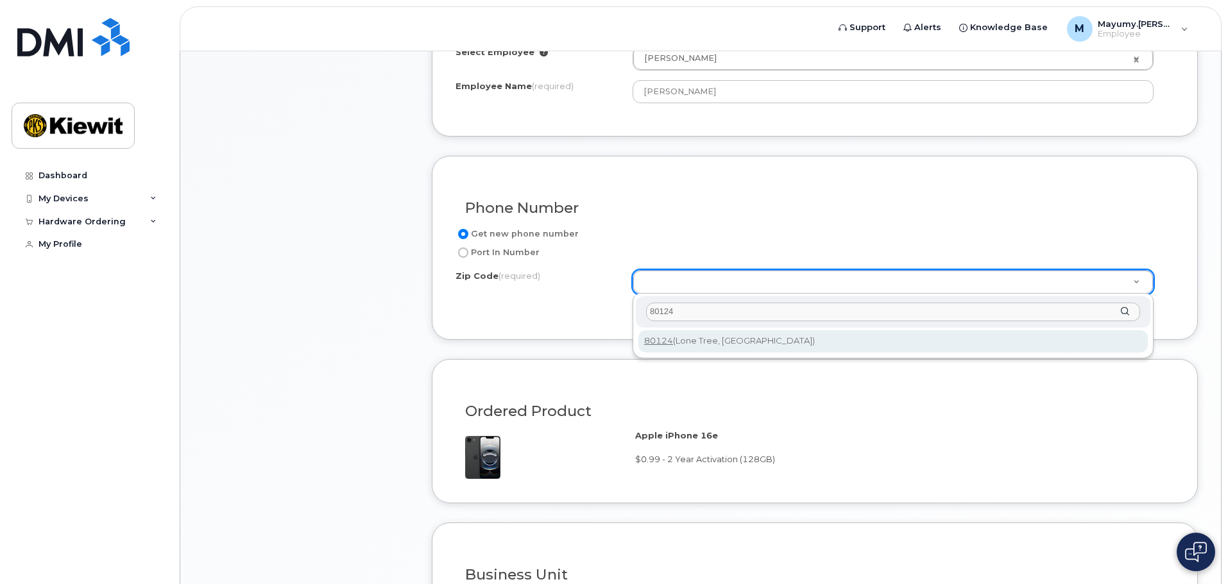
type input "80124"
type input "80124 (Lone Tree, CO)"
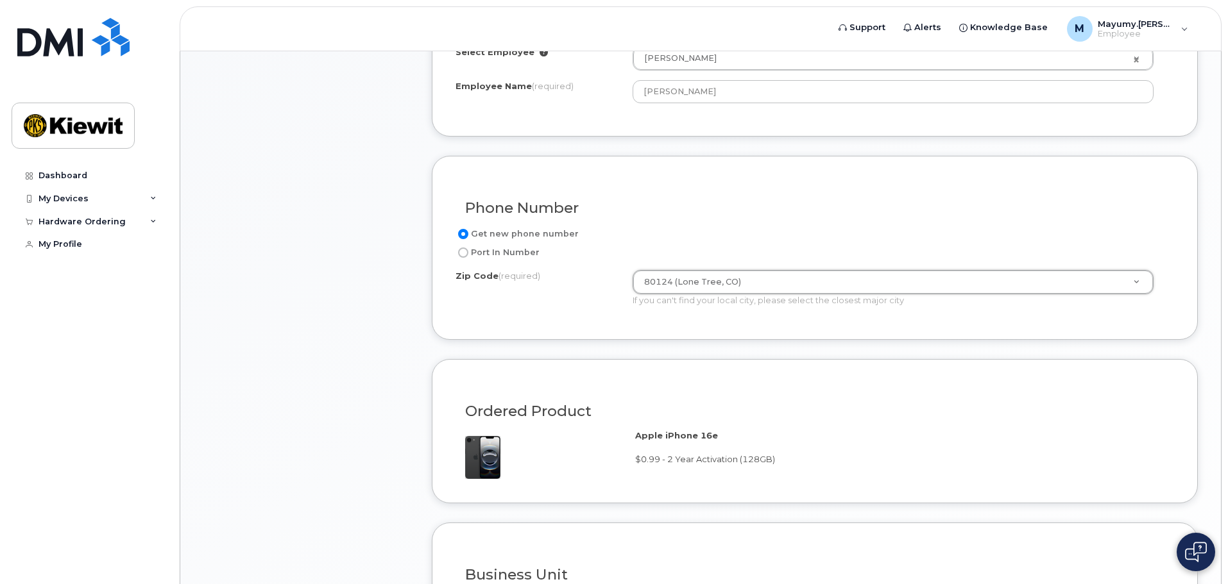
click at [468, 253] on label "Port In Number" at bounding box center [497, 252] width 84 height 15
click at [468, 253] on input "Port In Number" at bounding box center [463, 253] width 10 height 10
radio input "true"
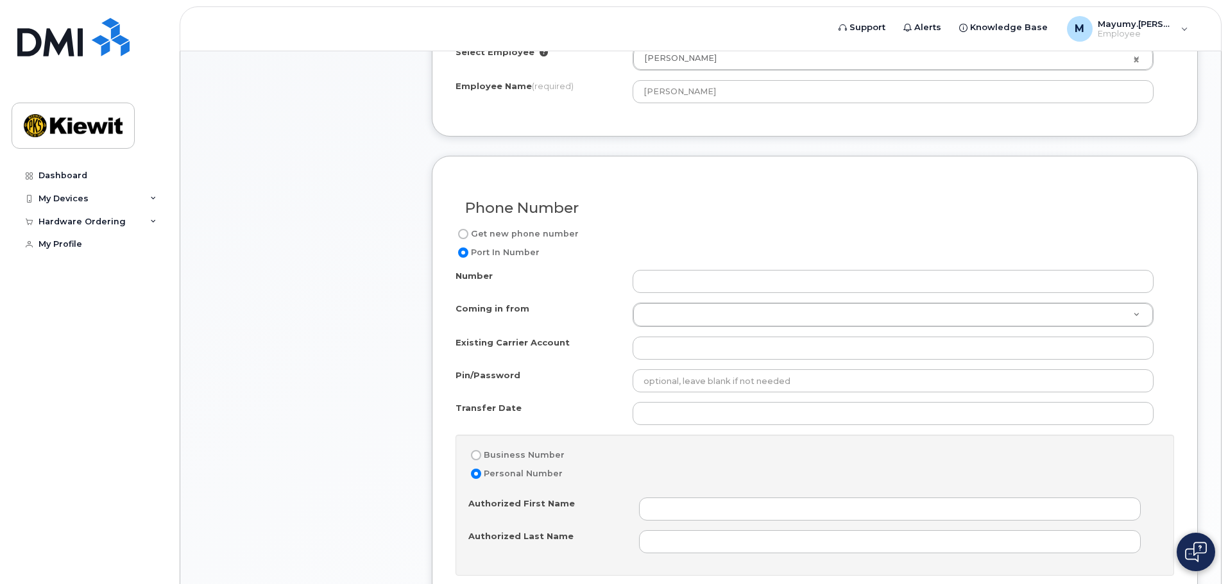
click at [682, 269] on div "Get new phone number Port In Number Number Coming in from Coming in from Coming…" at bounding box center [814, 518] width 718 height 584
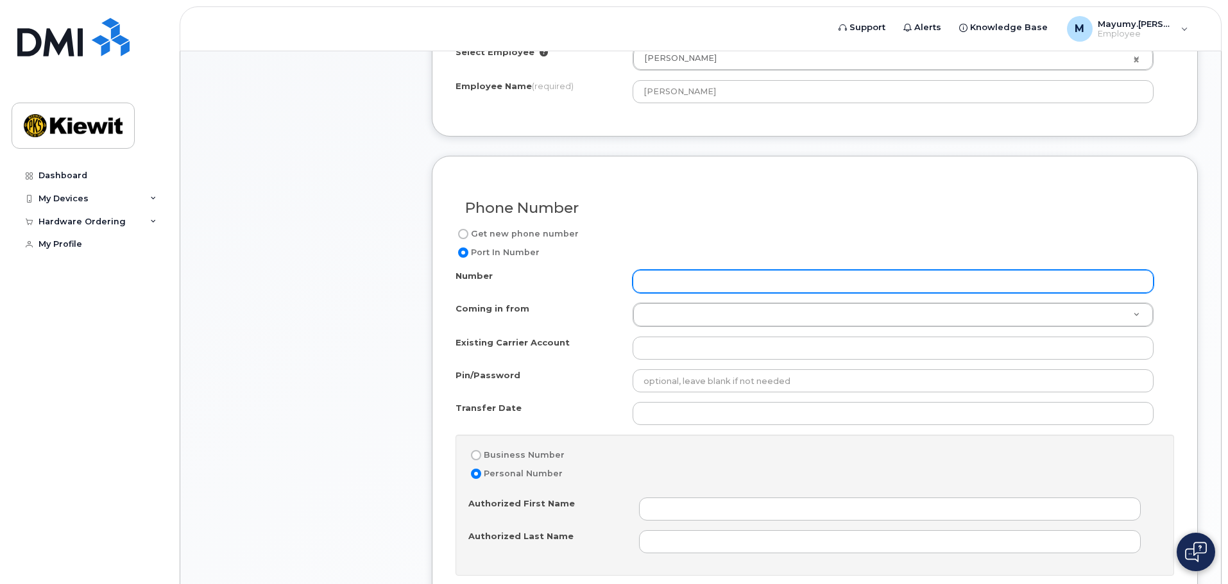
click at [679, 273] on input "Number" at bounding box center [892, 281] width 521 height 23
type input "7203475829"
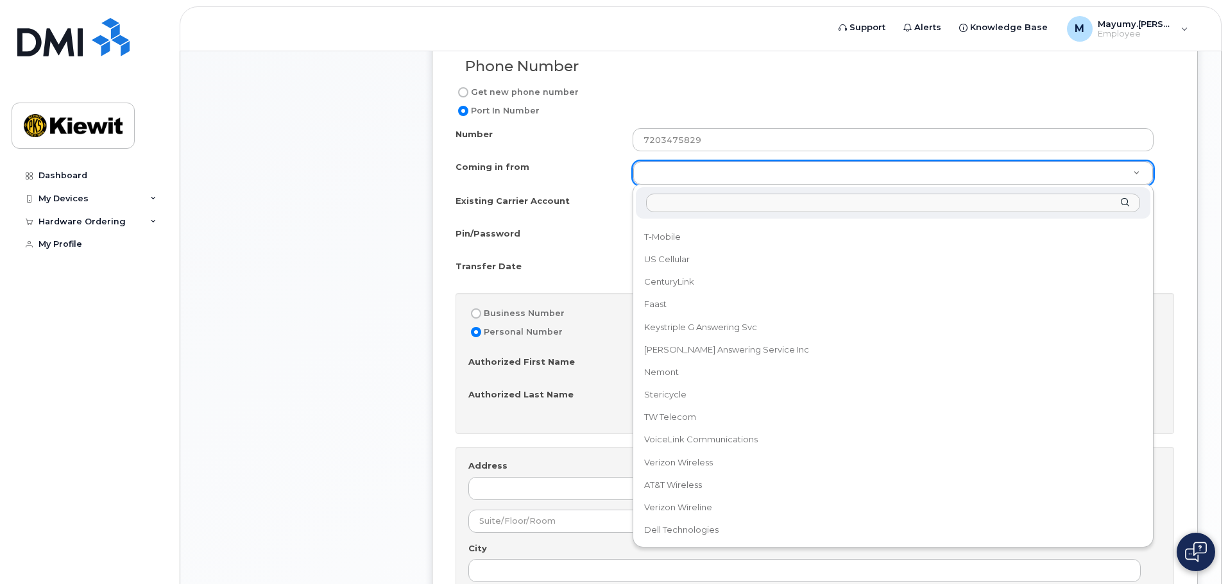
scroll to position [770, 0]
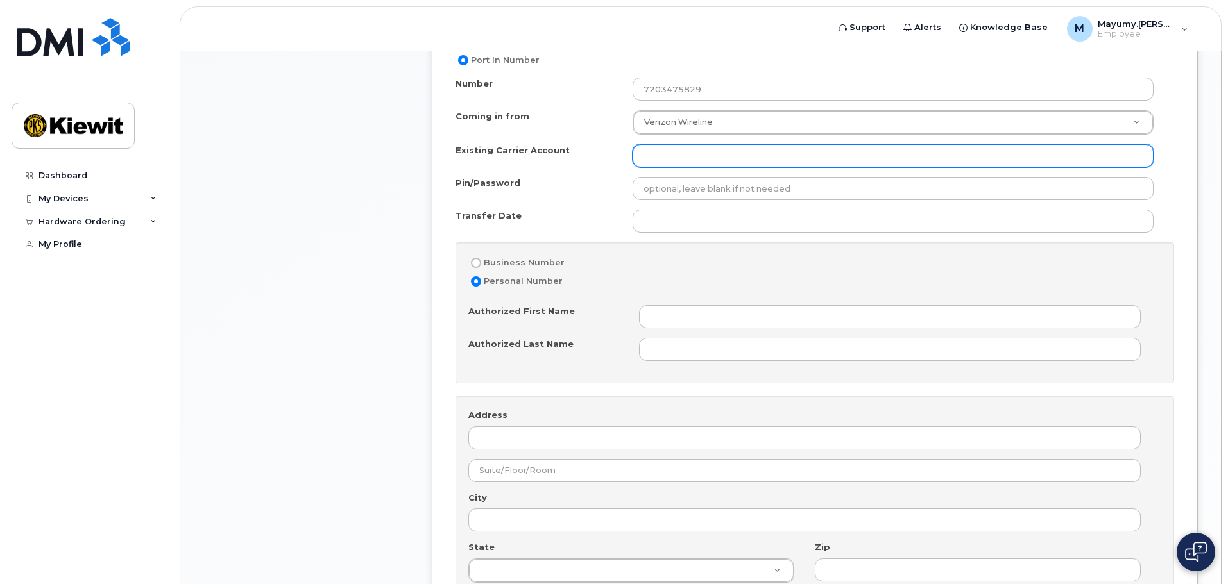
click at [671, 165] on input "Existing Carrier Account" at bounding box center [892, 155] width 521 height 23
click at [676, 155] on input "Existing Carrier Account" at bounding box center [892, 155] width 521 height 23
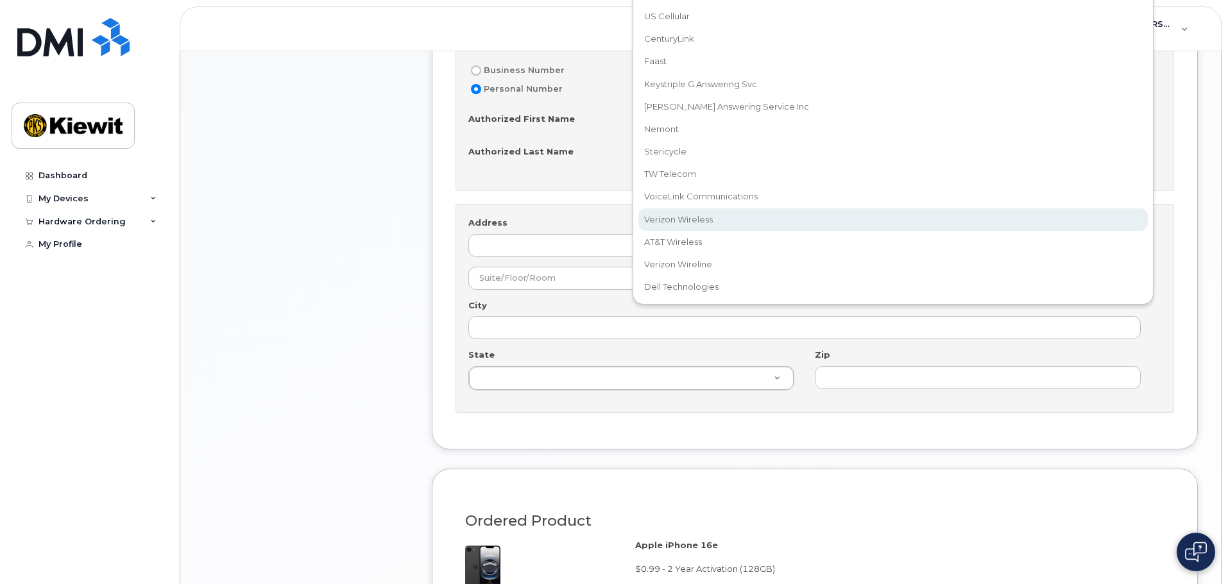
scroll to position [630, 0]
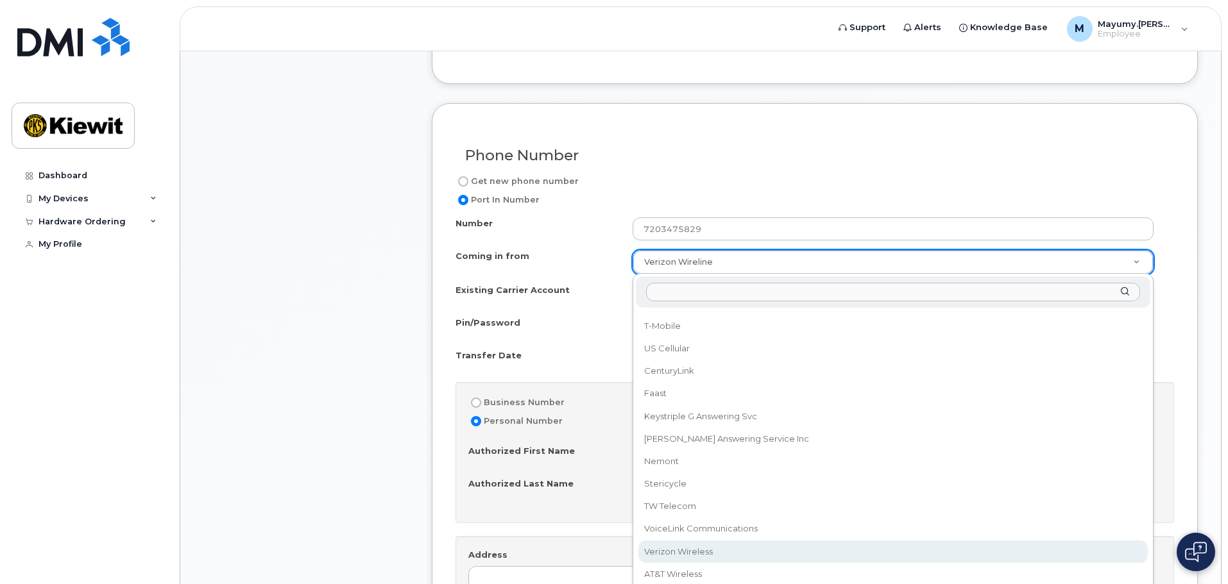
click at [707, 226] on body "Support Alerts Knowledge Base M Mayumy.Churchill Employee English Français Sign…" at bounding box center [614, 381] width 1228 height 2022
select select "Verizon Wireless"
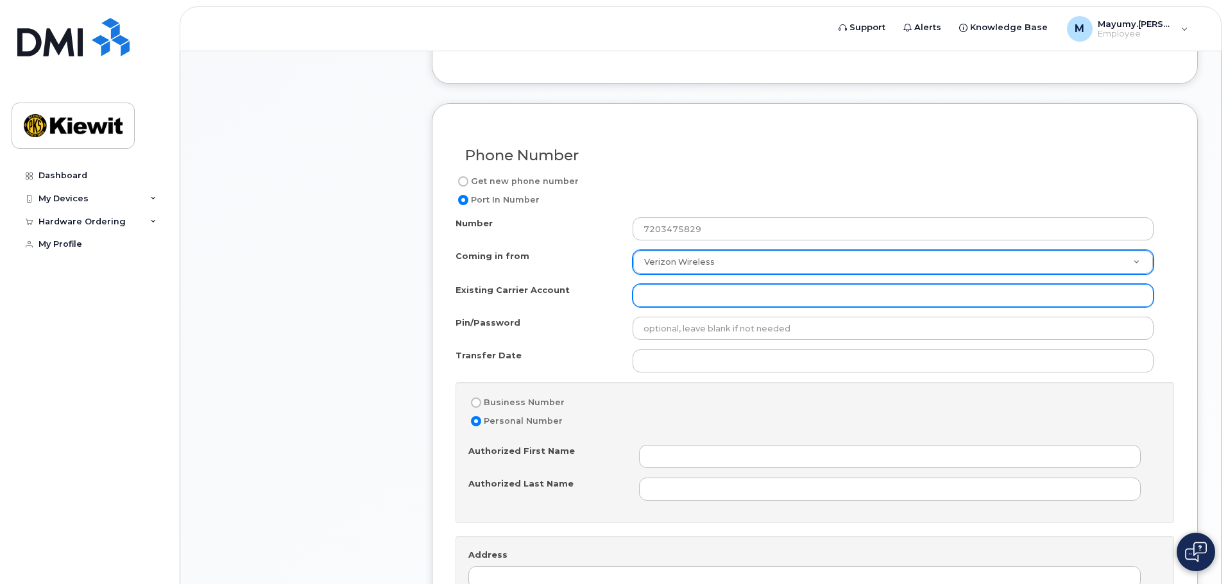
click at [668, 296] on input "Existing Carrier Account" at bounding box center [892, 295] width 521 height 23
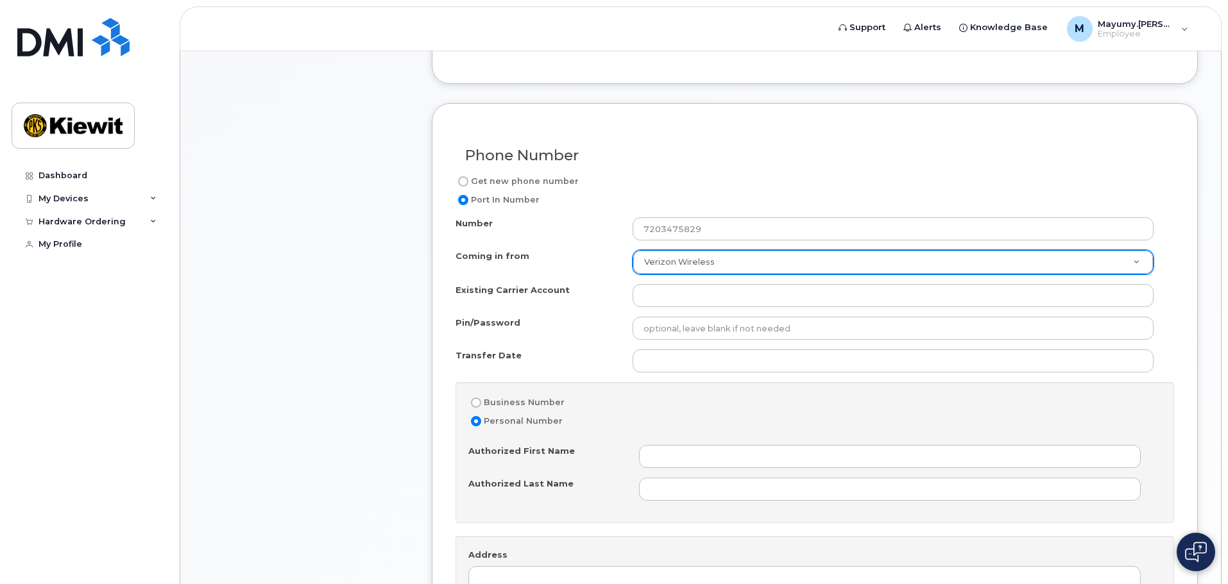
click at [497, 402] on label "Business Number" at bounding box center [516, 402] width 96 height 15
click at [481, 402] on input "Business Number" at bounding box center [476, 403] width 10 height 10
radio input "true"
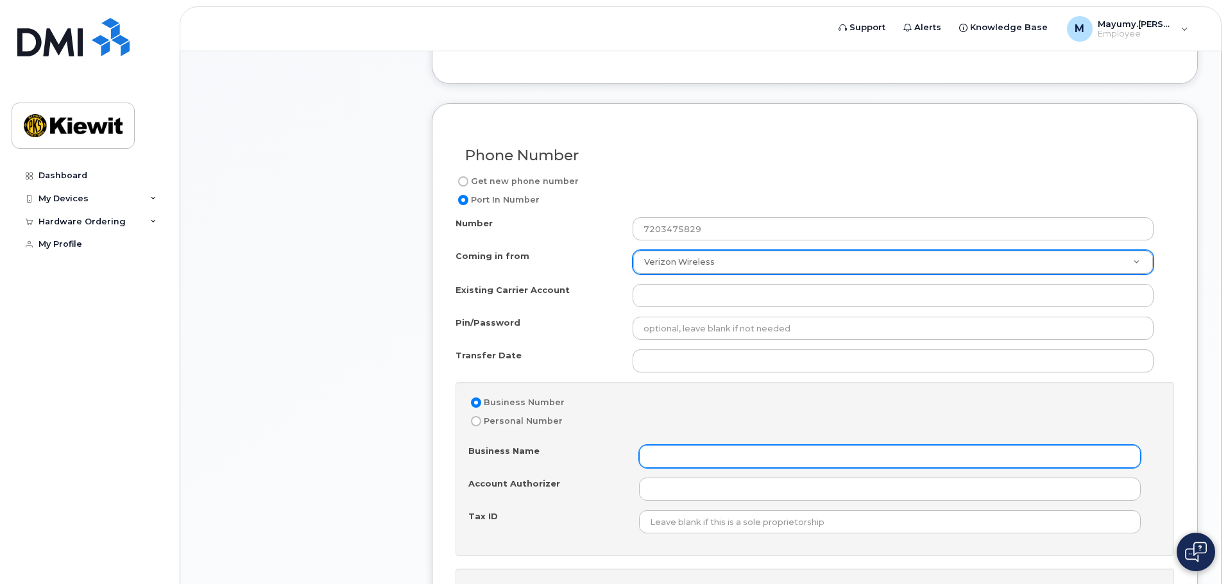
click at [695, 454] on input "Business Name" at bounding box center [890, 456] width 502 height 23
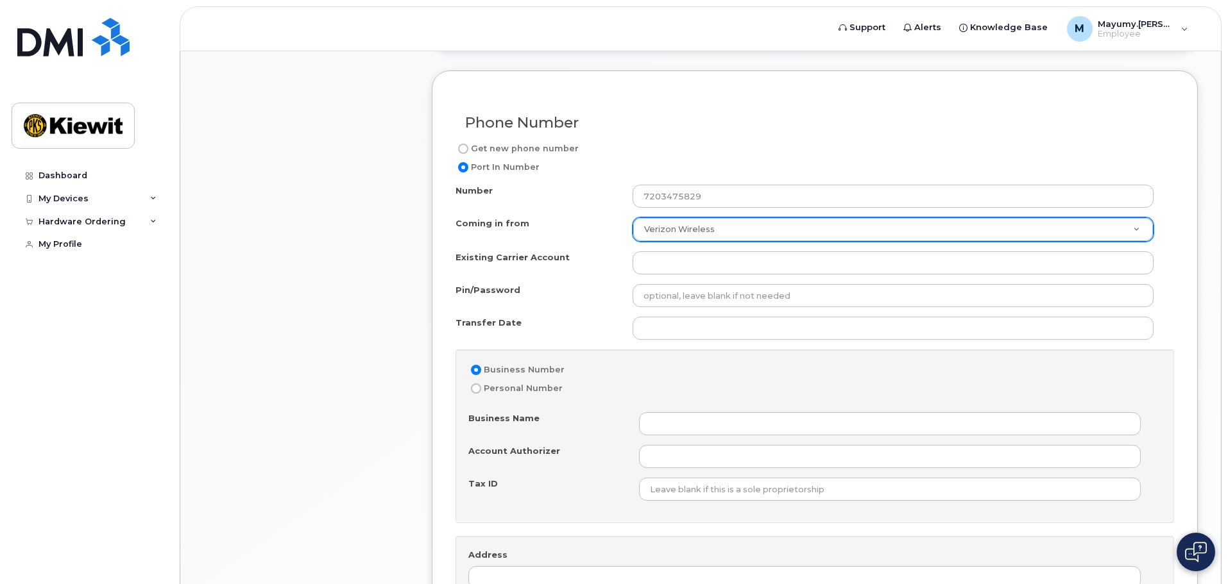
scroll to position [822, 0]
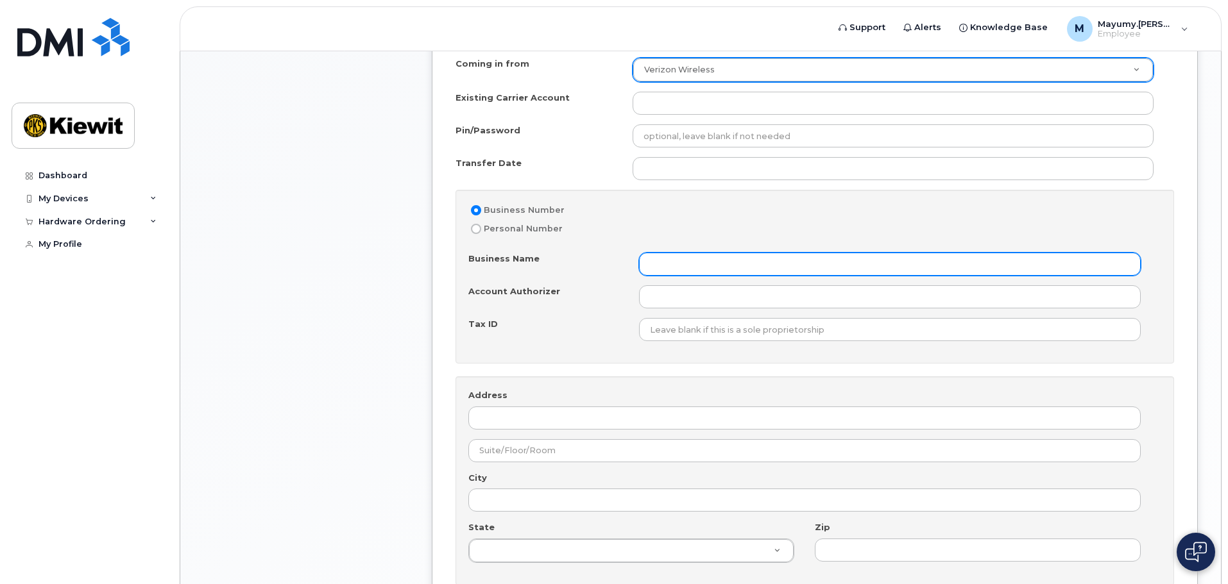
click at [673, 273] on input "Business Name" at bounding box center [890, 264] width 502 height 23
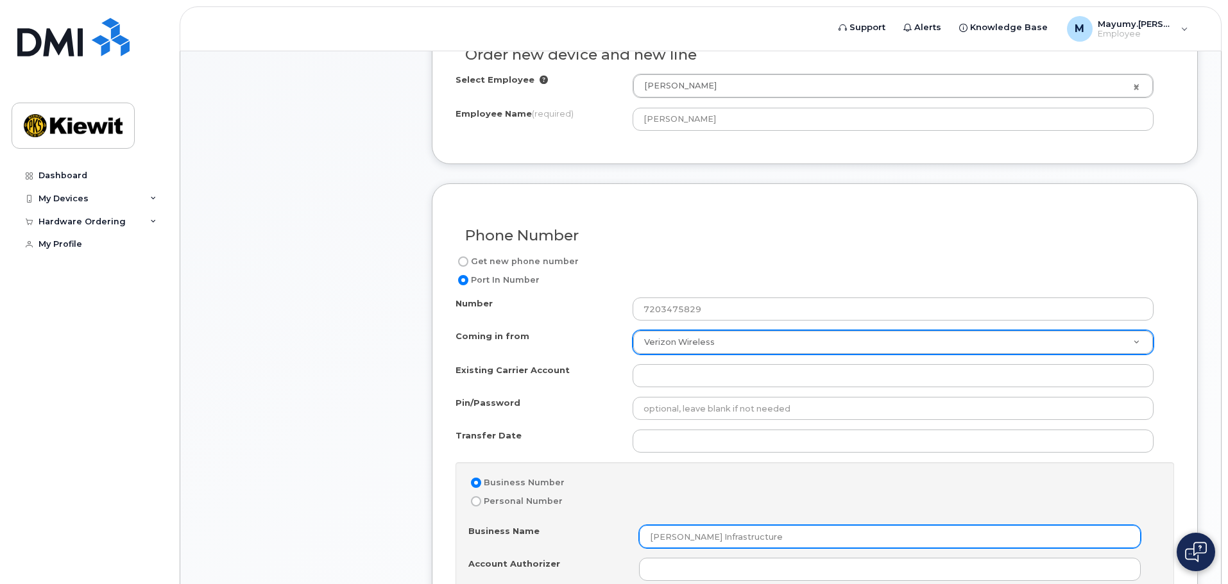
scroll to position [566, 0]
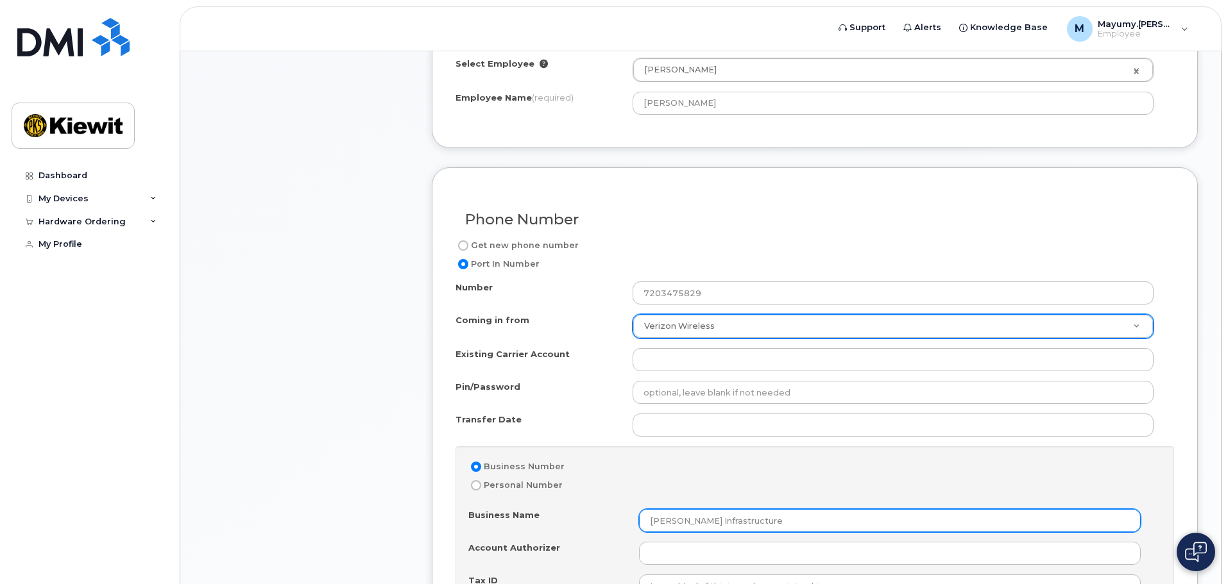
type input "Kiewit Infrastructure"
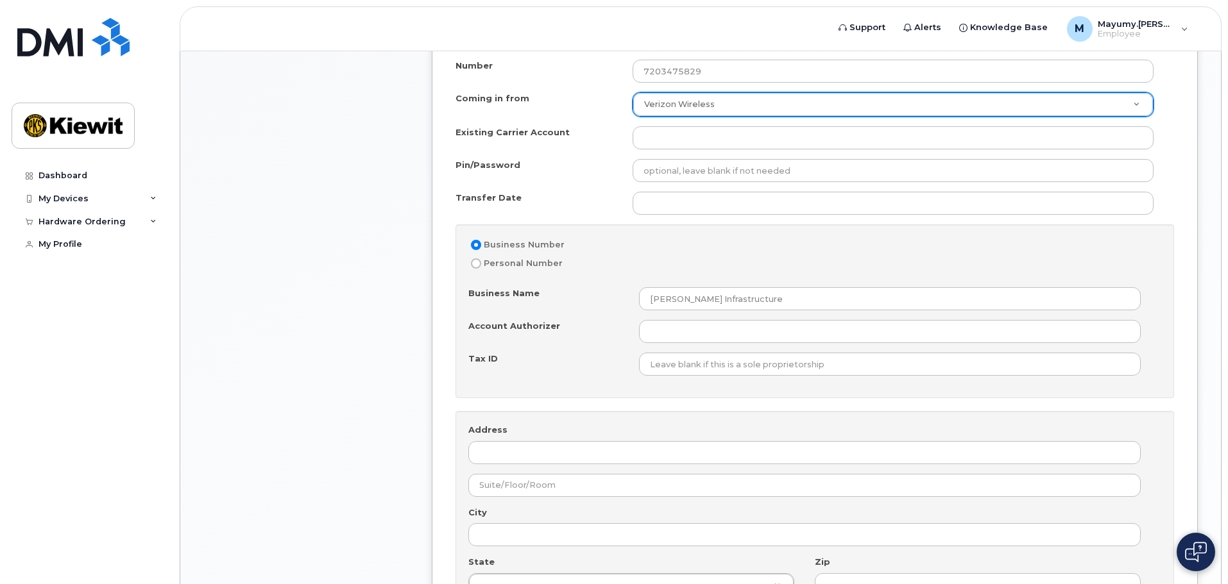
scroll to position [765, 0]
